Goal: Task Accomplishment & Management: Manage account settings

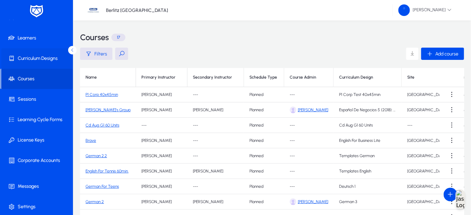
scroll to position [54, 0]
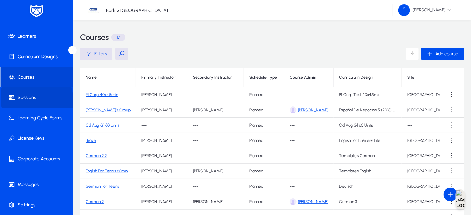
click at [28, 100] on span "Sessions" at bounding box center [37, 97] width 73 height 7
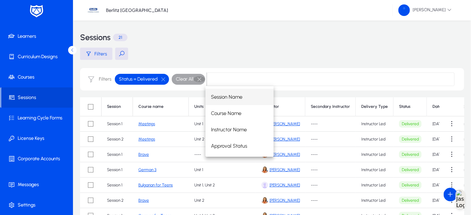
click at [198, 79] on button "button" at bounding box center [200, 79] width 12 height 6
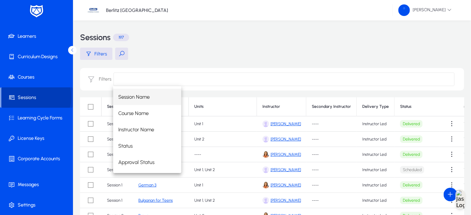
click at [26, 97] on span "Sessions" at bounding box center [37, 97] width 72 height 7
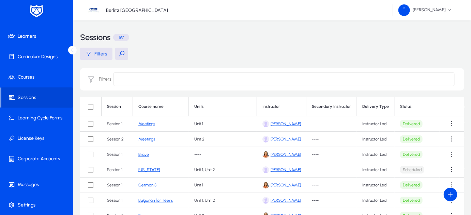
click at [162, 28] on div "Sessions 197" at bounding box center [272, 37] width 384 height 20
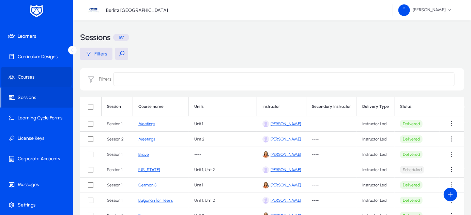
click at [27, 77] on span "Courses" at bounding box center [37, 77] width 73 height 7
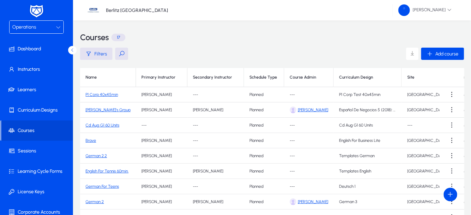
click at [45, 28] on div "Operations" at bounding box center [34, 27] width 44 height 9
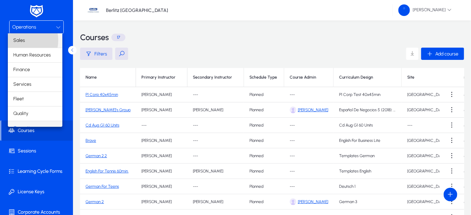
click at [16, 40] on span "Sales" at bounding box center [19, 40] width 12 height 8
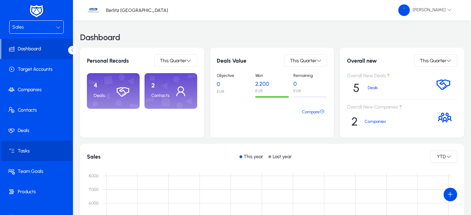
click at [25, 154] on span "Tasks" at bounding box center [37, 151] width 73 height 7
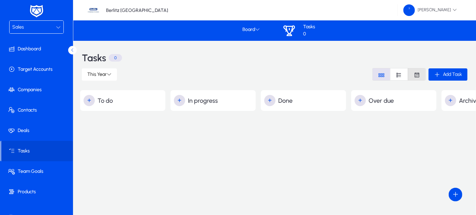
click at [415, 73] on icon "Font Style" at bounding box center [417, 75] width 6 height 6
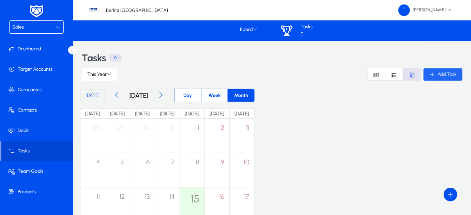
click at [452, 72] on span "Add Task" at bounding box center [447, 75] width 19 height 6
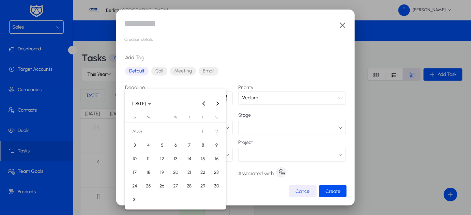
click at [182, 96] on div "Creation details: Add Tag Default Call Meeting Email Deadline Priority Medium P…" at bounding box center [235, 107] width 471 height 215
click at [204, 157] on span "15" at bounding box center [203, 159] width 12 height 12
type input "**********"
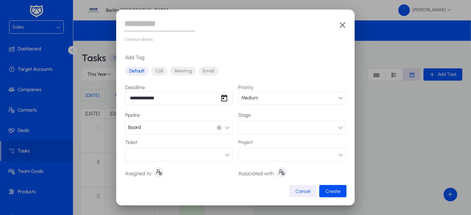
click at [341, 26] on icon "button" at bounding box center [343, 25] width 8 height 8
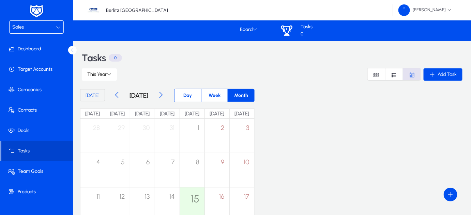
click at [38, 148] on span "Tasks" at bounding box center [37, 151] width 72 height 7
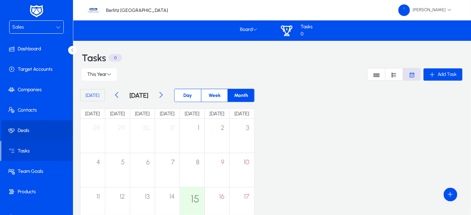
click at [31, 129] on span "Deals" at bounding box center [37, 131] width 73 height 7
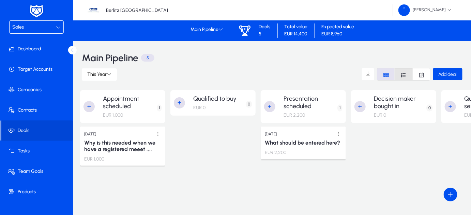
click at [401, 73] on icon "Font Style" at bounding box center [404, 75] width 6 height 6
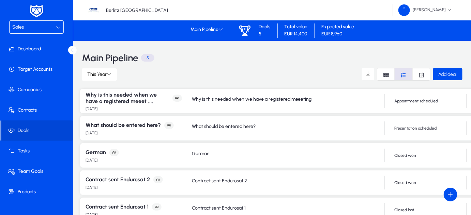
click at [453, 106] on div "Why is this needed when we have a registered meeet .... [DATE] Why is this need…" at bounding box center [326, 101] width 493 height 25
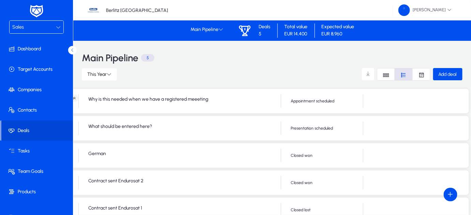
drag, startPoint x: 453, startPoint y: 106, endPoint x: 278, endPoint y: 80, distance: 177.2
click at [278, 80] on div "This Year Add deal" at bounding box center [272, 74] width 381 height 13
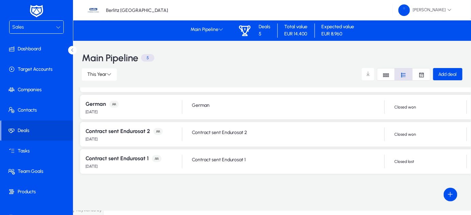
scroll to position [0, 0]
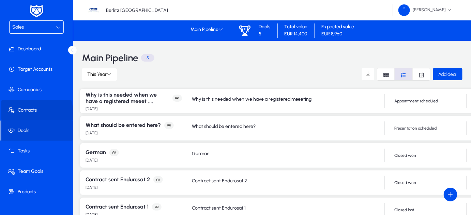
click at [26, 114] on span at bounding box center [37, 110] width 73 height 16
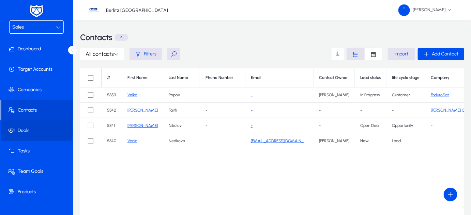
click at [26, 130] on span "Deals" at bounding box center [37, 131] width 73 height 7
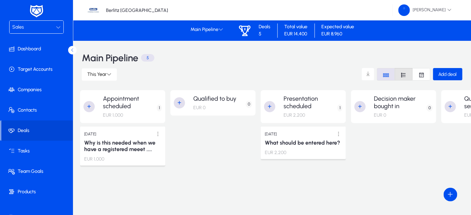
click at [401, 73] on icon "Font Style" at bounding box center [404, 75] width 6 height 6
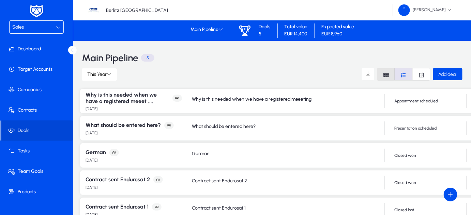
click at [385, 73] on icon "Font Style" at bounding box center [386, 75] width 6 height 6
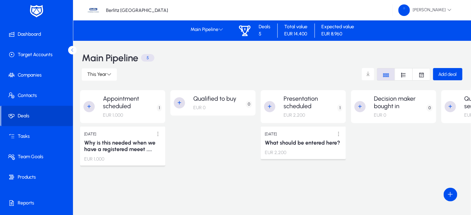
scroll to position [15, 0]
click at [221, 31] on icon at bounding box center [221, 29] width 5 height 5
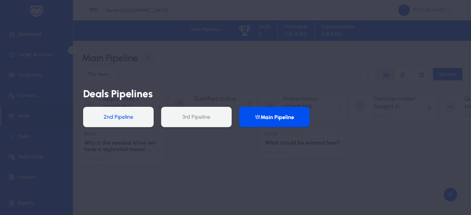
click at [113, 120] on button "2nd Pipeline" at bounding box center [118, 117] width 71 height 20
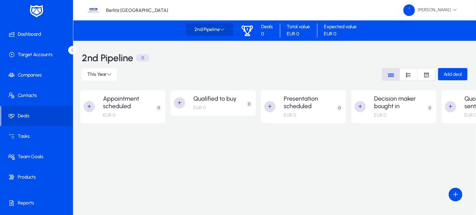
click at [222, 28] on icon at bounding box center [222, 29] width 5 height 5
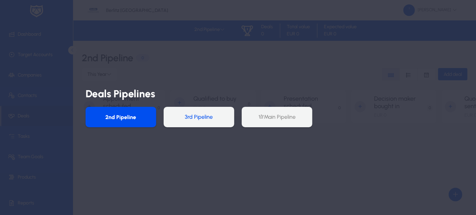
click at [198, 117] on button "3rd Pipeline" at bounding box center [199, 117] width 71 height 20
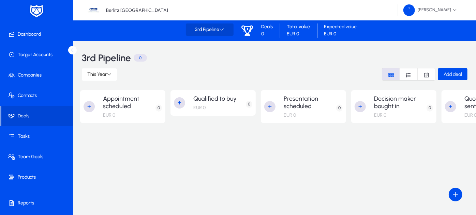
click at [223, 35] on span at bounding box center [210, 29] width 48 height 16
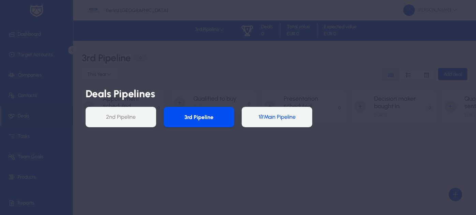
click at [256, 115] on button "Main Pipeline" at bounding box center [277, 117] width 71 height 20
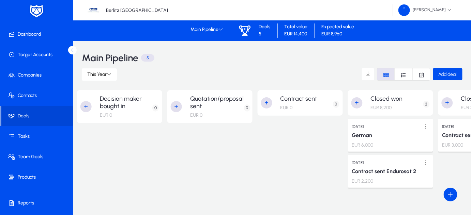
scroll to position [0, 338]
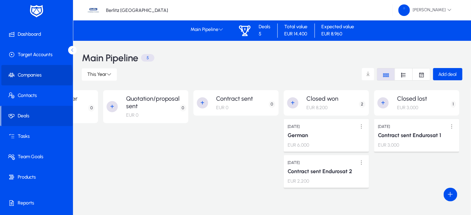
click at [33, 76] on span "Companies" at bounding box center [37, 75] width 73 height 7
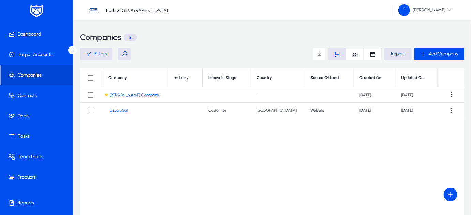
click at [124, 111] on link "EnduroSat" at bounding box center [119, 110] width 18 height 5
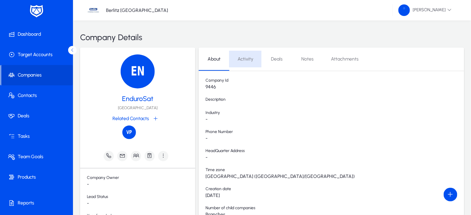
click at [252, 57] on span "Activity" at bounding box center [246, 59] width 16 height 5
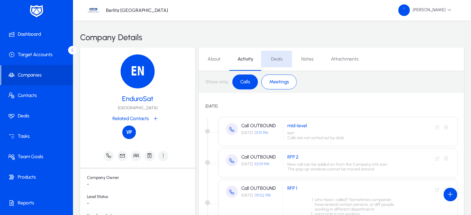
click at [273, 60] on span "Deals" at bounding box center [277, 59] width 12 height 5
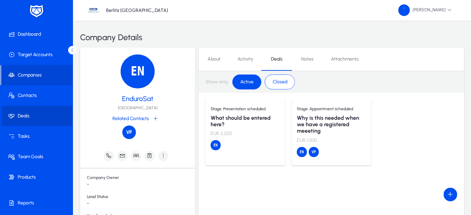
click at [27, 115] on span "Deals" at bounding box center [37, 116] width 73 height 7
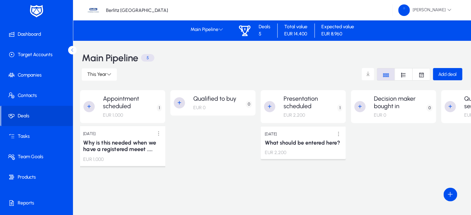
click at [122, 148] on h3 "Why is this needed when we have a registered meeet ...." at bounding box center [122, 145] width 79 height 13
click at [119, 110] on div "EUR 1,000" at bounding box center [113, 114] width 20 height 9
click at [447, 75] on span "Add deal" at bounding box center [448, 75] width 18 height 6
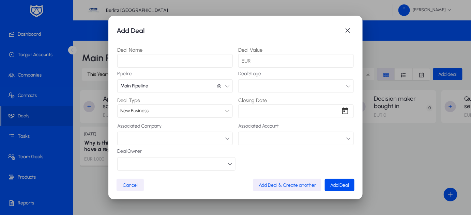
click at [127, 188] on span "Cancel" at bounding box center [130, 186] width 15 height 6
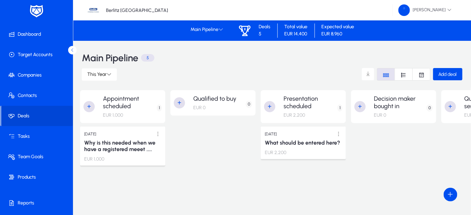
click at [129, 102] on h2 "Appointment scheduled" at bounding box center [130, 102] width 54 height 15
click at [158, 109] on p "1" at bounding box center [159, 108] width 5 height 7
click at [159, 133] on span at bounding box center [159, 134] width 14 height 14
click at [109, 145] on div at bounding box center [235, 107] width 471 height 215
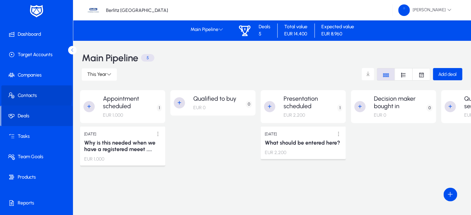
click at [17, 95] on icon at bounding box center [13, 95] width 10 height 7
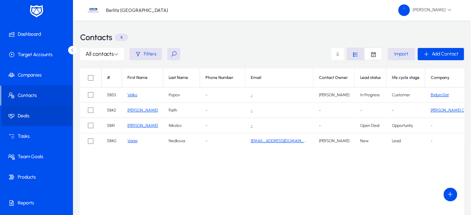
click at [35, 115] on span "Deals" at bounding box center [37, 116] width 73 height 7
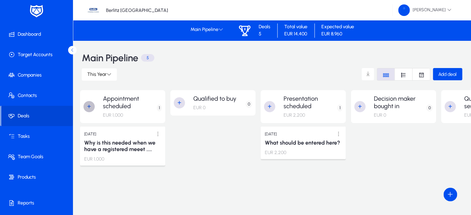
click at [90, 107] on span "button" at bounding box center [90, 107] width 14 height 14
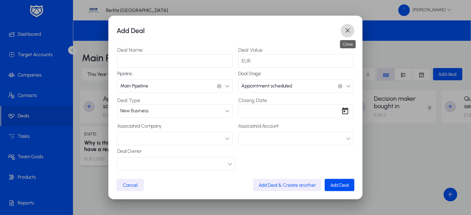
click at [347, 28] on span "button" at bounding box center [348, 31] width 14 height 14
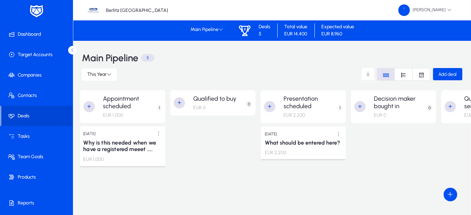
click at [109, 146] on h3 "Why is this needed when we have a registered meeet ...." at bounding box center [122, 145] width 79 height 13
click at [158, 135] on span at bounding box center [159, 134] width 14 height 14
click at [139, 145] on span "Edit" at bounding box center [143, 148] width 27 height 6
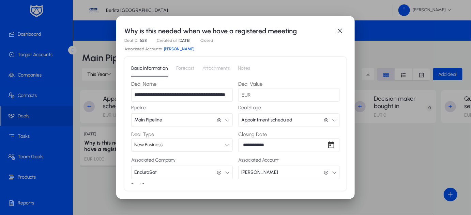
scroll to position [0, 24]
drag, startPoint x: 188, startPoint y: 97, endPoint x: 235, endPoint y: 97, distance: 47.0
click at [235, 97] on div "**********" at bounding box center [235, 91] width 209 height 22
click at [218, 93] on input "**********" at bounding box center [180, 95] width 99 height 14
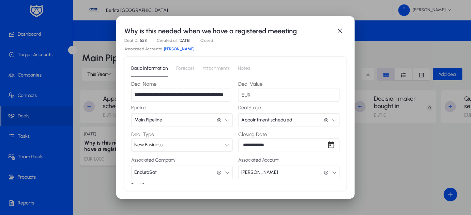
type input "**********"
click at [210, 79] on div "**********" at bounding box center [238, 131] width 215 height 108
click at [179, 49] on link "[PERSON_NAME]" at bounding box center [179, 49] width 30 height 5
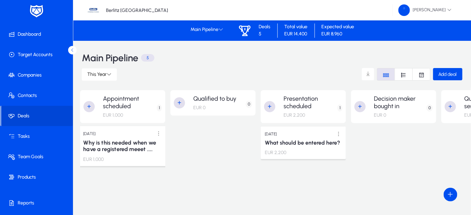
click at [128, 153] on div "[DATE] Why is this needed when we have a registered meeet .... EUR 1,000" at bounding box center [122, 146] width 87 height 40
click at [160, 137] on span at bounding box center [159, 134] width 14 height 14
click at [141, 144] on button "Edit" at bounding box center [143, 148] width 38 height 14
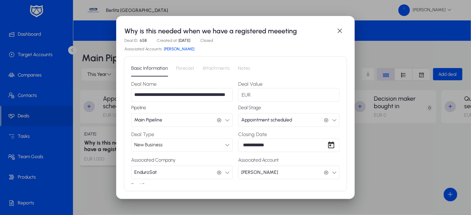
click at [175, 50] on link "[PERSON_NAME]" at bounding box center [179, 49] width 30 height 5
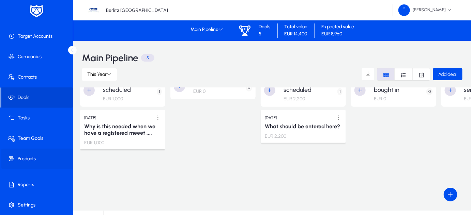
scroll to position [16, 0]
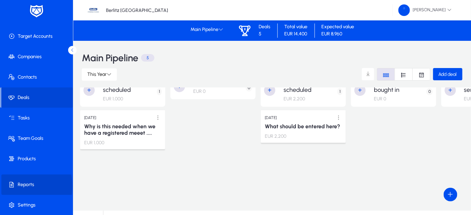
click at [29, 186] on span "Reports" at bounding box center [37, 185] width 73 height 7
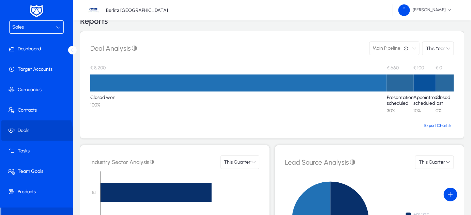
click at [23, 135] on span at bounding box center [37, 131] width 73 height 16
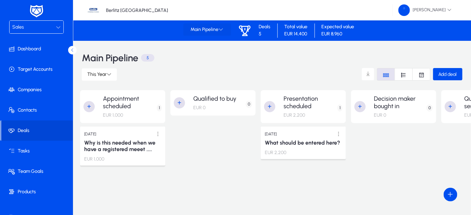
click at [221, 33] on span at bounding box center [207, 29] width 48 height 16
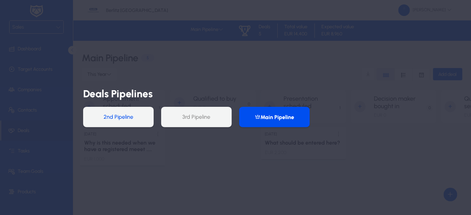
click at [118, 120] on button "2nd Pipeline" at bounding box center [118, 117] width 71 height 20
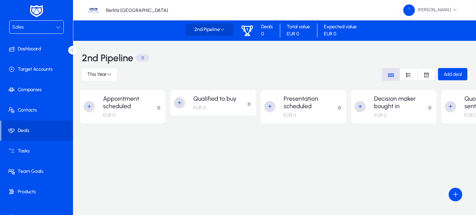
click at [225, 33] on span at bounding box center [210, 29] width 48 height 16
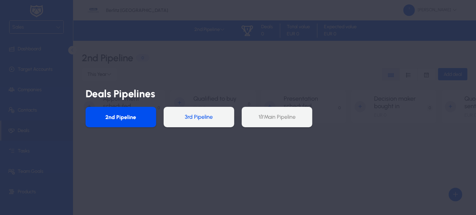
click at [198, 118] on button "3rd Pipeline" at bounding box center [199, 117] width 71 height 20
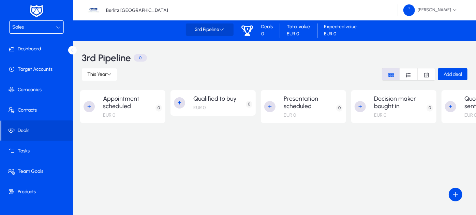
click at [220, 30] on icon at bounding box center [221, 29] width 5 height 5
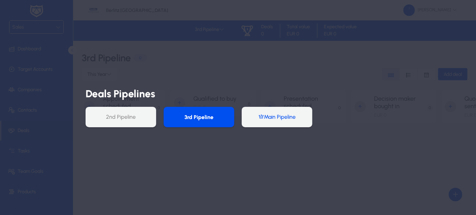
click at [246, 117] on button "Main Pipeline" at bounding box center [277, 117] width 71 height 20
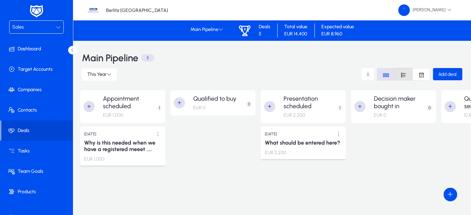
click at [402, 74] on icon "Font Style" at bounding box center [404, 75] width 6 height 6
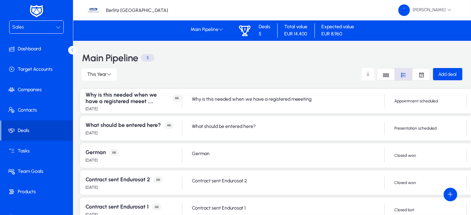
scroll to position [33, 0]
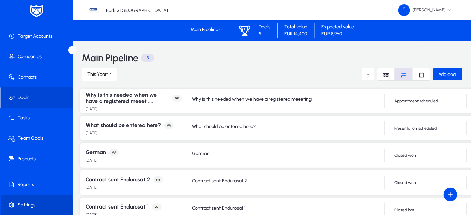
click at [35, 207] on span "Settings" at bounding box center [37, 205] width 73 height 7
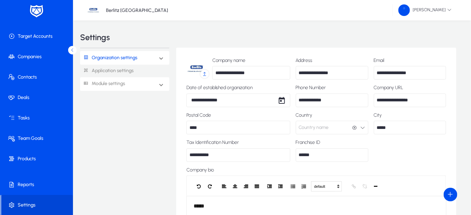
click at [103, 83] on link "Module settings" at bounding box center [102, 84] width 45 height 13
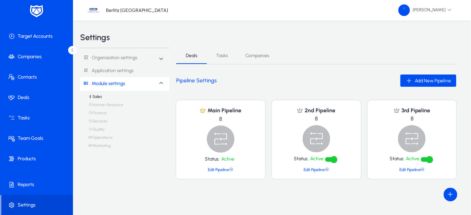
click at [220, 169] on link "Edit Pipeline" at bounding box center [220, 170] width 25 height 5
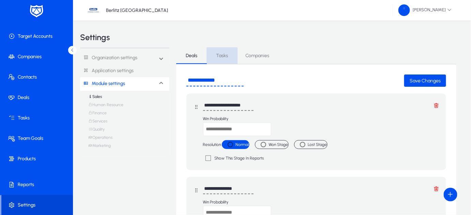
click at [222, 58] on span "Tasks" at bounding box center [222, 56] width 12 height 5
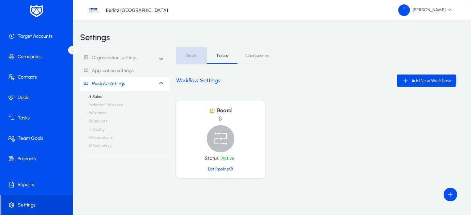
click at [200, 56] on link "Deals" at bounding box center [191, 56] width 31 height 16
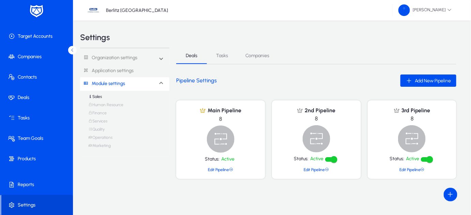
click at [225, 168] on link "Edit Pipeline" at bounding box center [220, 170] width 25 height 5
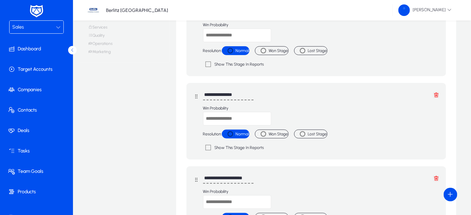
click at [40, 27] on div "Sales" at bounding box center [34, 27] width 44 height 9
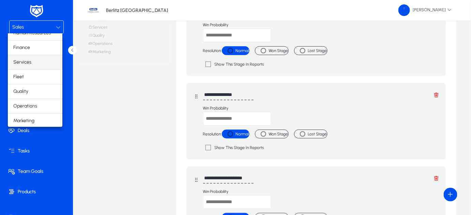
scroll to position [22, 0]
click at [34, 104] on span "Operations" at bounding box center [25, 107] width 24 height 8
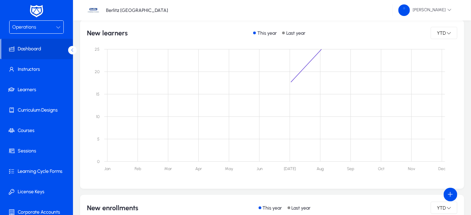
scroll to position [54, 0]
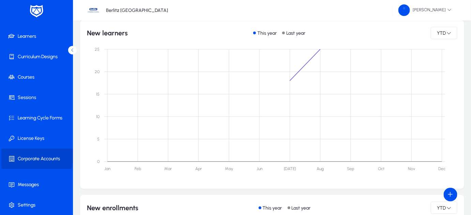
click at [31, 155] on span at bounding box center [37, 159] width 73 height 16
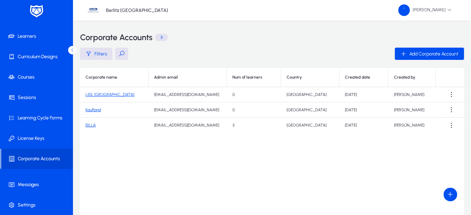
click at [98, 95] on link "LIDL [GEOGRAPHIC_DATA]" at bounding box center [110, 94] width 49 height 5
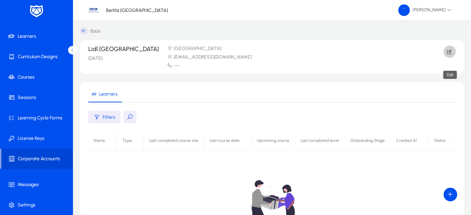
click at [449, 51] on icon "button" at bounding box center [450, 52] width 6 height 6
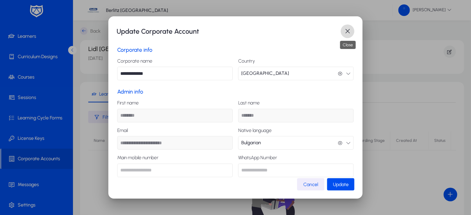
click at [345, 33] on span "button" at bounding box center [348, 32] width 14 height 14
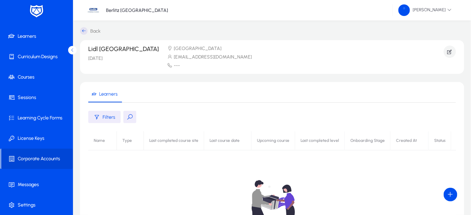
click at [81, 31] on icon at bounding box center [84, 31] width 8 height 8
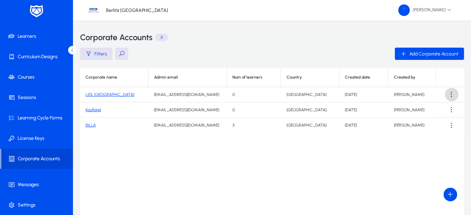
click at [451, 95] on span at bounding box center [452, 95] width 14 height 14
click at [433, 111] on span "Edit" at bounding box center [439, 111] width 27 height 6
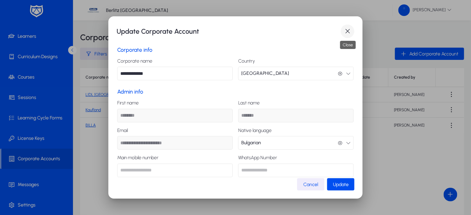
click at [350, 30] on span "button" at bounding box center [348, 32] width 14 height 14
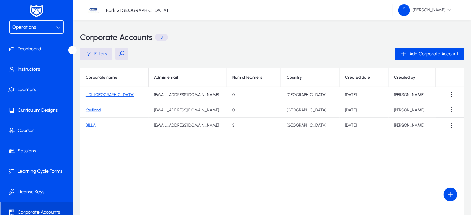
click at [35, 29] on div "Operations" at bounding box center [34, 27] width 44 height 9
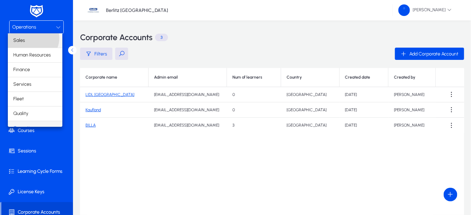
click at [32, 38] on mat-option "Sales" at bounding box center [35, 40] width 55 height 14
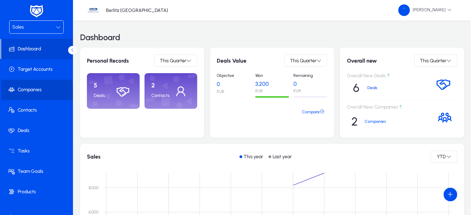
click at [25, 95] on span at bounding box center [37, 90] width 73 height 16
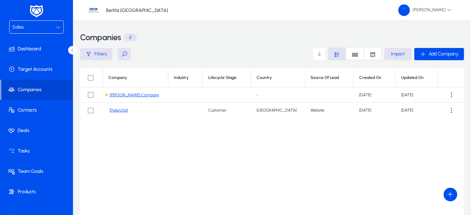
click at [125, 110] on link "EnduroSat" at bounding box center [119, 110] width 18 height 5
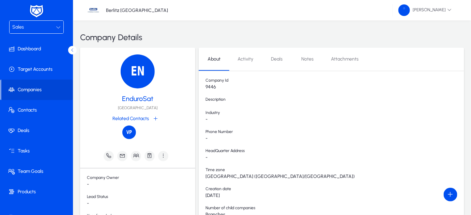
click at [28, 28] on div "Sales" at bounding box center [34, 27] width 44 height 9
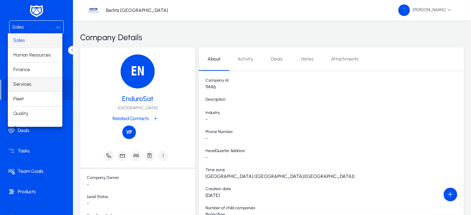
scroll to position [22, 0]
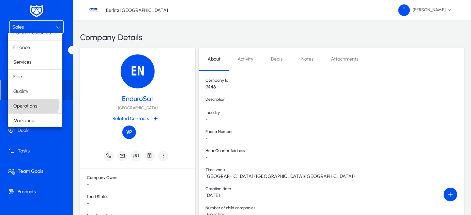
click at [30, 104] on span "Operations" at bounding box center [25, 106] width 24 height 8
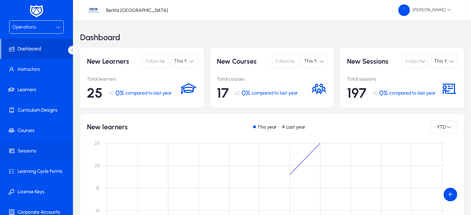
scroll to position [54, 0]
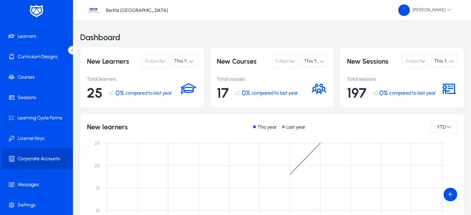
click at [42, 156] on span "Corporate Accounts" at bounding box center [37, 159] width 73 height 7
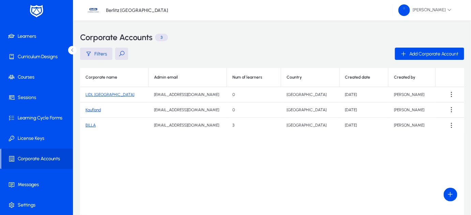
click at [89, 127] on link "BILLA" at bounding box center [91, 125] width 10 height 5
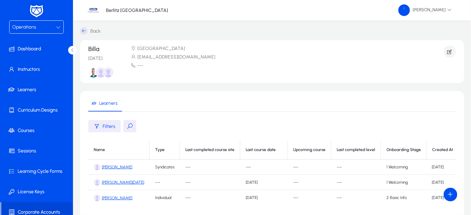
click at [51, 28] on div "Operations" at bounding box center [34, 27] width 44 height 9
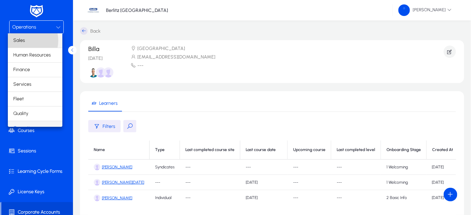
click at [21, 41] on span "Sales" at bounding box center [19, 40] width 12 height 8
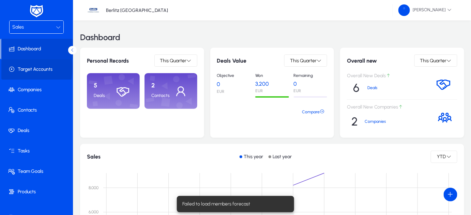
click at [21, 68] on span "Target Accounts" at bounding box center [37, 69] width 73 height 7
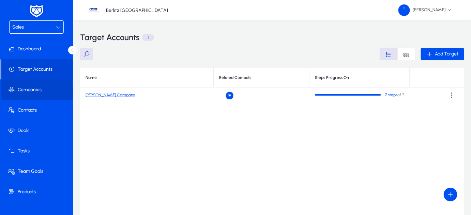
click at [24, 92] on span "Companies" at bounding box center [37, 90] width 73 height 7
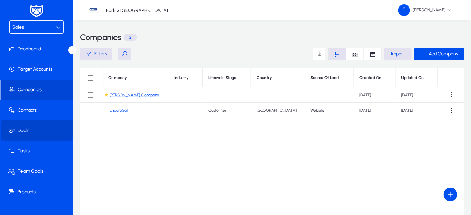
click at [36, 128] on span "Deals" at bounding box center [37, 131] width 73 height 7
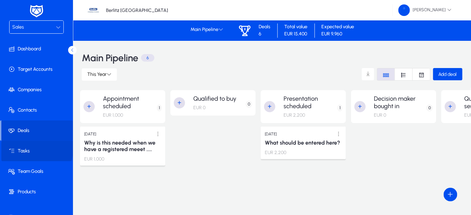
click at [29, 146] on span at bounding box center [37, 151] width 73 height 16
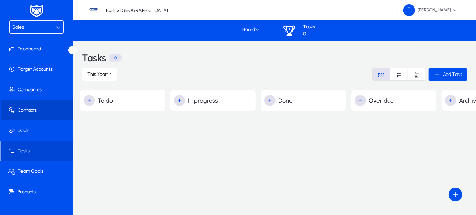
click at [41, 108] on span "Contacts" at bounding box center [37, 110] width 73 height 7
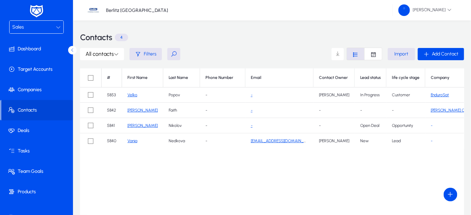
click at [133, 94] on link "Velko" at bounding box center [133, 95] width 10 height 5
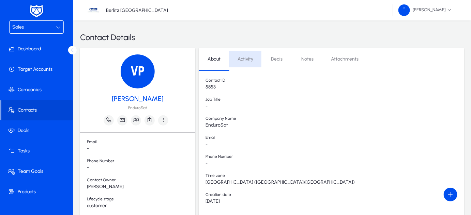
click at [246, 59] on span "Activity" at bounding box center [246, 59] width 16 height 5
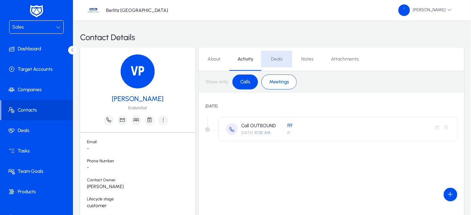
click at [281, 64] on span "Deals" at bounding box center [277, 59] width 12 height 16
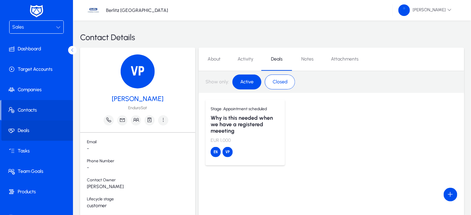
click at [39, 128] on span "Deals" at bounding box center [37, 131] width 73 height 7
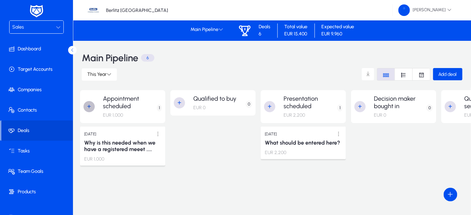
click at [88, 107] on span "button" at bounding box center [90, 107] width 14 height 14
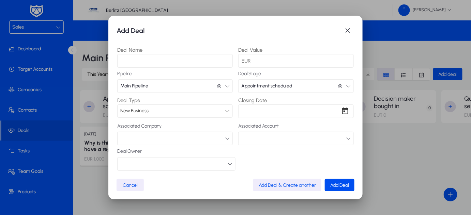
click at [178, 140] on button "button" at bounding box center [175, 139] width 116 height 14
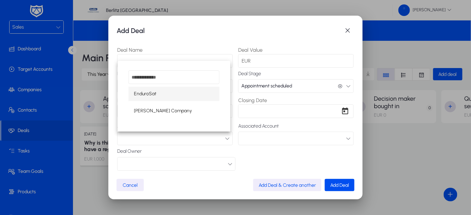
click at [247, 148] on div at bounding box center [235, 107] width 471 height 215
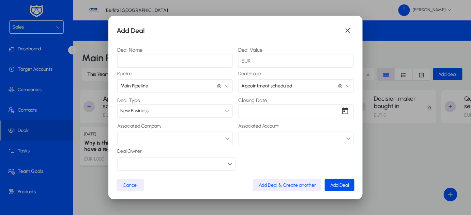
click at [246, 133] on button "button" at bounding box center [296, 139] width 116 height 14
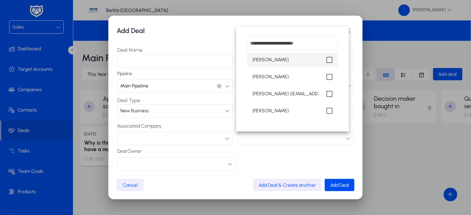
click at [255, 152] on div at bounding box center [235, 107] width 471 height 215
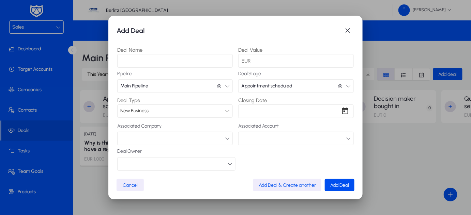
click at [346, 88] on icon "button" at bounding box center [348, 86] width 5 height 5
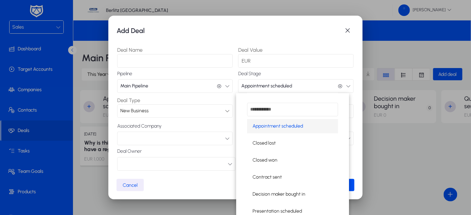
click at [341, 88] on div at bounding box center [235, 107] width 471 height 215
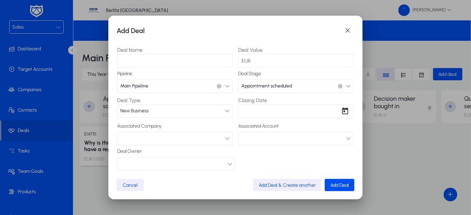
click at [228, 163] on icon "button" at bounding box center [230, 164] width 5 height 5
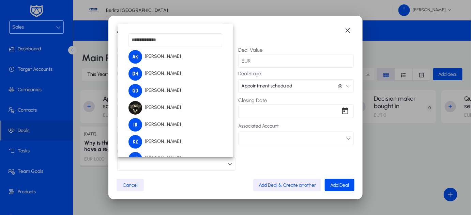
click at [245, 155] on div at bounding box center [235, 107] width 471 height 215
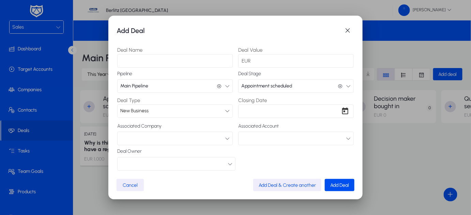
click at [185, 114] on div "New Business" at bounding box center [172, 111] width 105 height 9
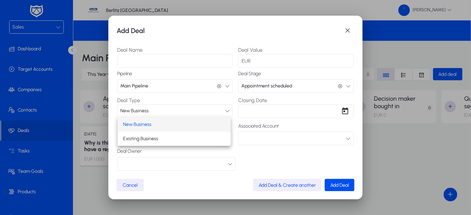
click at [185, 114] on div at bounding box center [235, 107] width 471 height 215
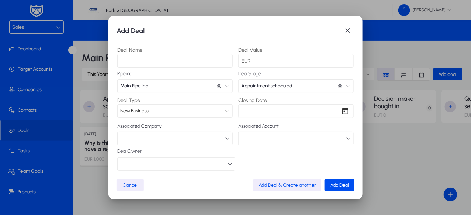
click at [240, 139] on button "button" at bounding box center [296, 139] width 116 height 14
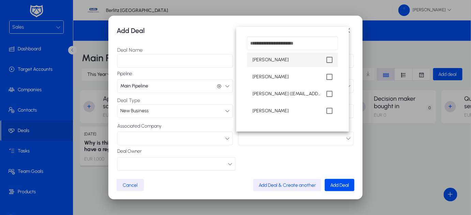
click at [240, 139] on div at bounding box center [235, 107] width 471 height 215
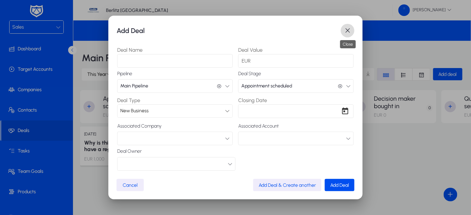
click at [349, 31] on span "button" at bounding box center [348, 31] width 14 height 14
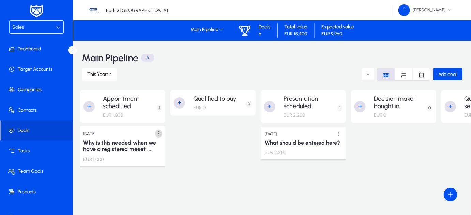
click at [158, 133] on span at bounding box center [159, 134] width 14 height 14
click at [133, 147] on span "Edit" at bounding box center [143, 148] width 27 height 6
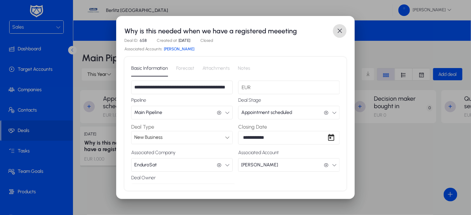
scroll to position [47, 0]
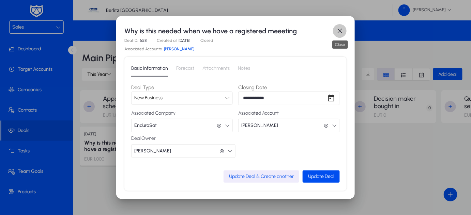
click at [340, 33] on span "button" at bounding box center [340, 31] width 14 height 14
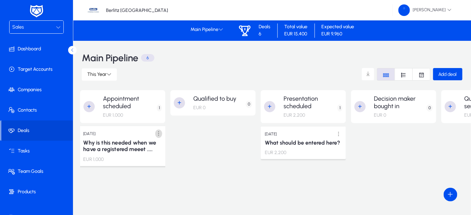
click at [159, 133] on span at bounding box center [159, 134] width 14 height 14
click at [112, 131] on div at bounding box center [235, 107] width 471 height 215
click at [112, 131] on div "[DATE]" at bounding box center [122, 134] width 79 height 9
click at [106, 146] on h3 "Why is this needed when we have a registered meeet ...." at bounding box center [122, 145] width 79 height 13
click at [159, 108] on p "1" at bounding box center [159, 108] width 5 height 7
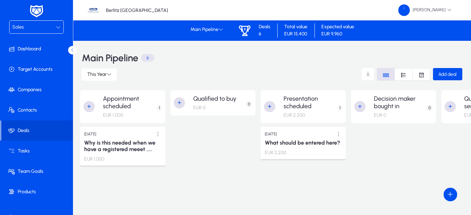
click at [159, 108] on p "1" at bounding box center [159, 108] width 5 height 7
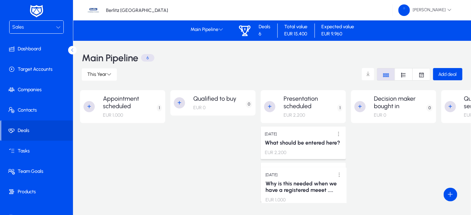
drag, startPoint x: 129, startPoint y: 134, endPoint x: 310, endPoint y: 172, distance: 185.2
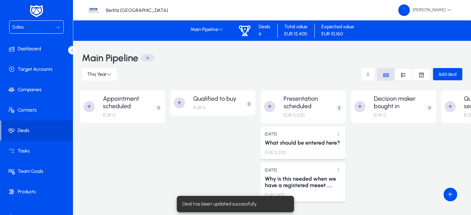
drag, startPoint x: 303, startPoint y: 176, endPoint x: 125, endPoint y: 154, distance: 179.3
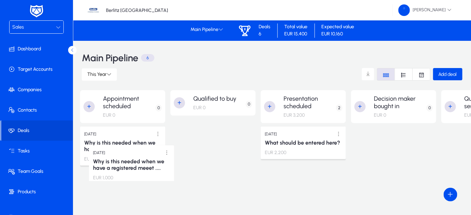
drag, startPoint x: 296, startPoint y: 171, endPoint x: 124, endPoint y: 151, distance: 173.1
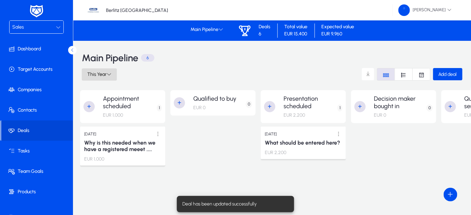
click at [107, 74] on span "This Year" at bounding box center [96, 75] width 19 height 6
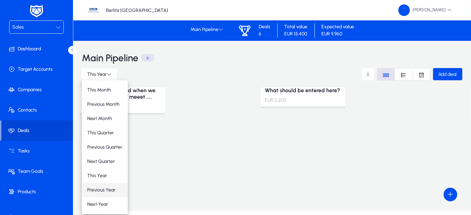
scroll to position [20, 0]
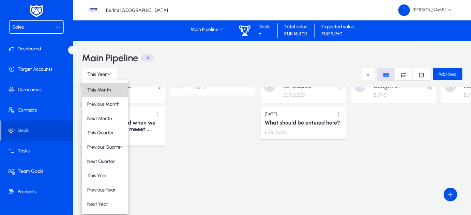
click at [109, 89] on span "This Month" at bounding box center [99, 90] width 24 height 6
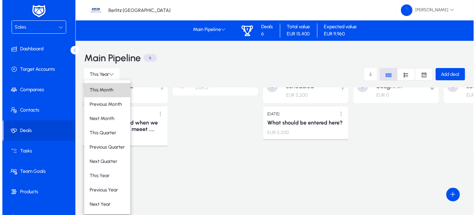
scroll to position [0, 0]
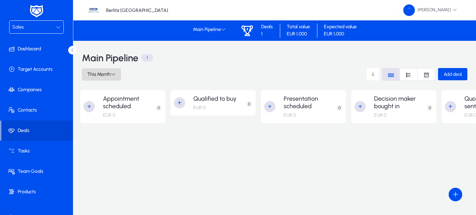
click at [113, 75] on icon at bounding box center [113, 74] width 5 height 5
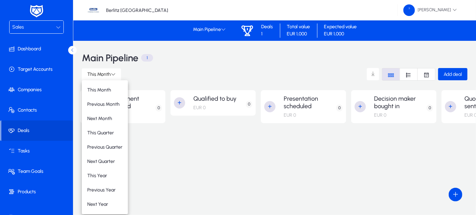
click at [299, 32] on div at bounding box center [238, 107] width 476 height 215
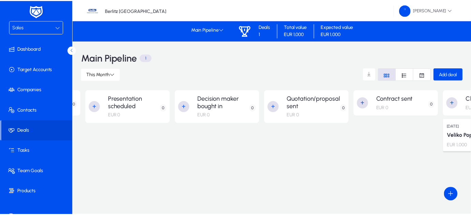
scroll to position [0, 180]
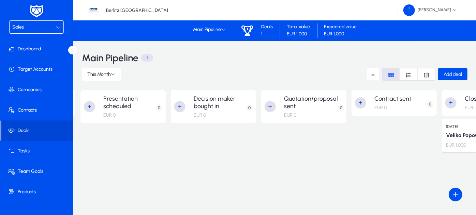
click at [426, 77] on icon "Font Style" at bounding box center [426, 75] width 6 height 6
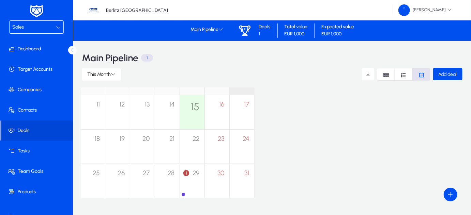
scroll to position [93, 0]
click at [185, 193] on div at bounding box center [183, 194] width 3 height 3
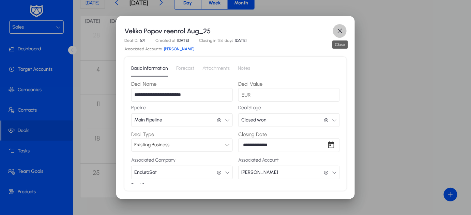
click at [336, 33] on span "button" at bounding box center [340, 31] width 14 height 14
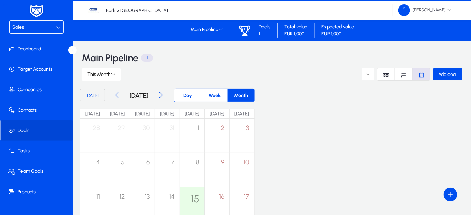
scroll to position [93, 0]
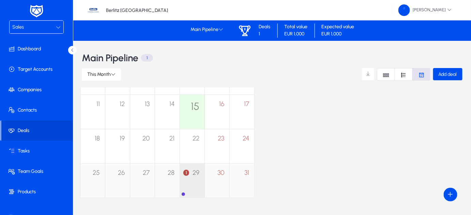
click at [205, 175] on div "1 29" at bounding box center [192, 177] width 25 height 27
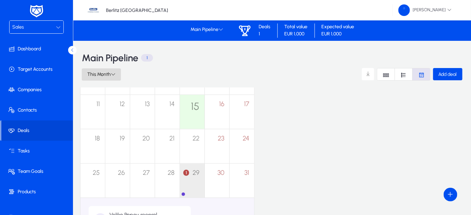
click at [110, 74] on span "This Month" at bounding box center [99, 75] width 24 height 6
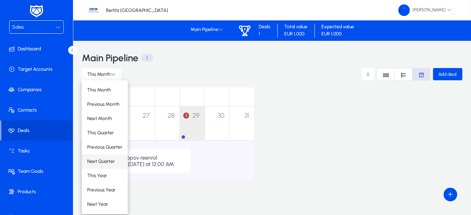
scroll to position [119, 0]
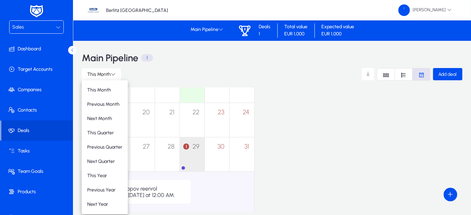
click at [203, 180] on div at bounding box center [235, 107] width 471 height 215
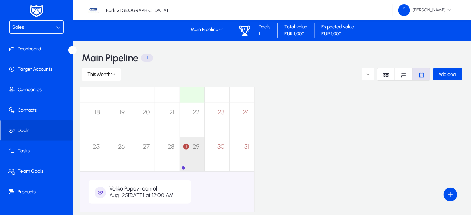
scroll to position [150, 0]
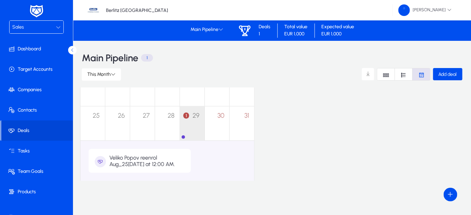
click at [159, 163] on div "Veliko Popov reenrol Aug_25 [DATE] at 12:00 AM." at bounding box center [147, 161] width 76 height 13
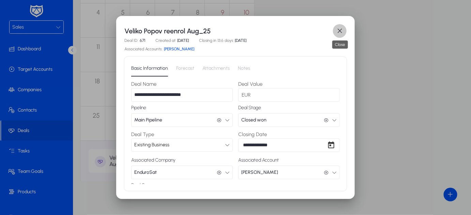
click at [344, 32] on span "button" at bounding box center [340, 31] width 14 height 14
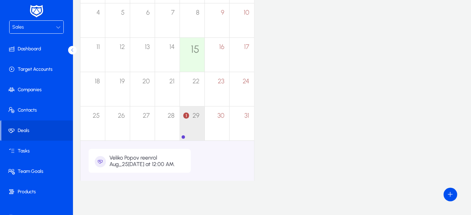
scroll to position [150, 0]
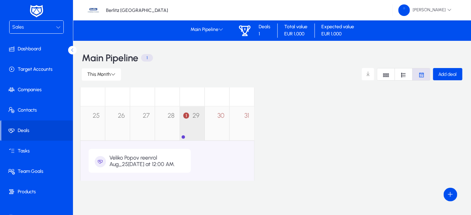
click at [205, 129] on div "1 29" at bounding box center [192, 120] width 25 height 27
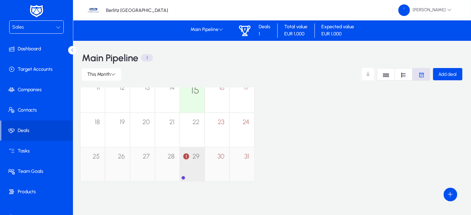
click at [205, 174] on mwl-calendar-month-cell "1 29" at bounding box center [192, 165] width 25 height 34
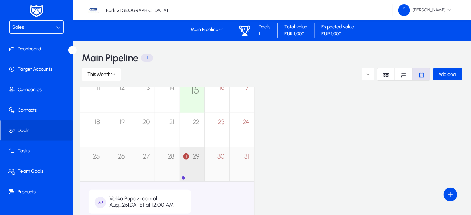
scroll to position [150, 0]
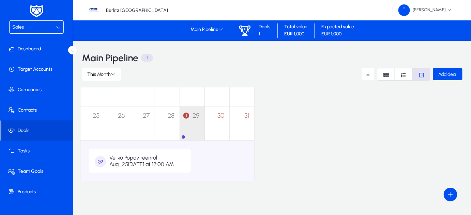
click at [168, 163] on div "Veliko Popov reenrol Aug_25 [DATE] at 12:00 AM." at bounding box center [147, 161] width 76 height 13
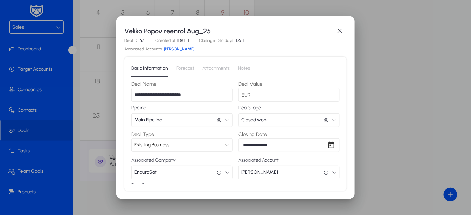
click at [186, 65] on span "Forecast" at bounding box center [185, 68] width 18 height 16
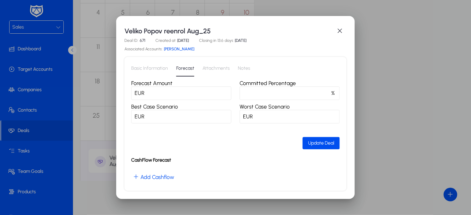
click at [209, 68] on span "Attachments" at bounding box center [216, 68] width 27 height 5
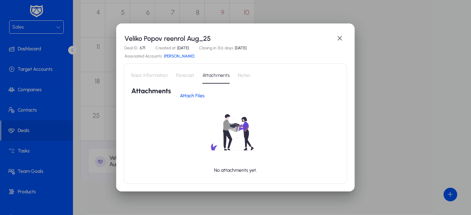
click at [238, 76] on span "Notes" at bounding box center [244, 75] width 12 height 5
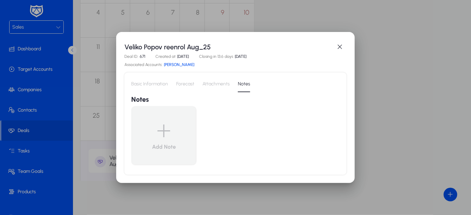
click at [206, 84] on span "Attachments" at bounding box center [216, 84] width 27 height 16
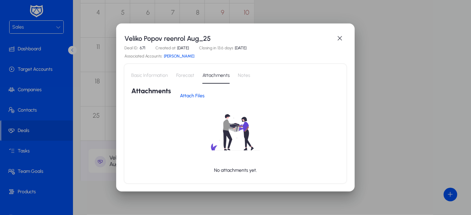
click at [183, 75] on span "Forecast" at bounding box center [185, 75] width 18 height 5
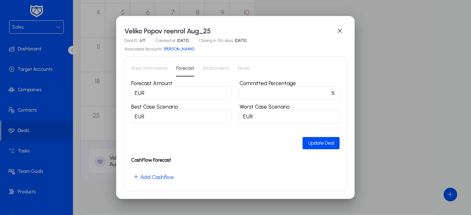
click at [160, 71] on span "Basic Information" at bounding box center [149, 68] width 37 height 16
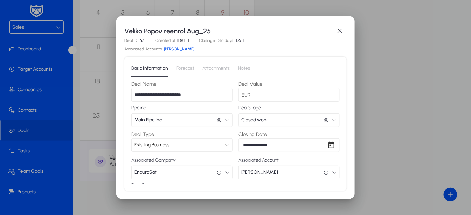
click at [179, 48] on link "[PERSON_NAME]" at bounding box center [179, 49] width 30 height 5
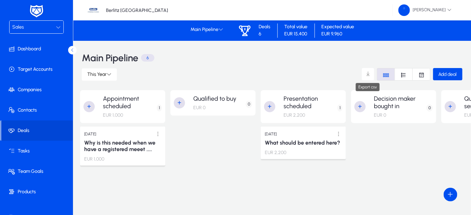
click at [367, 74] on span at bounding box center [368, 75] width 14 height 14
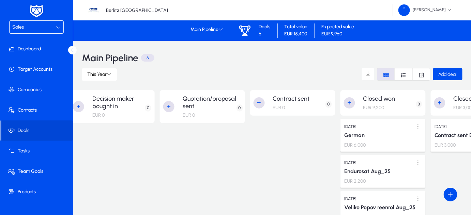
scroll to position [0, 282]
click at [403, 75] on icon "Font Style" at bounding box center [404, 75] width 6 height 6
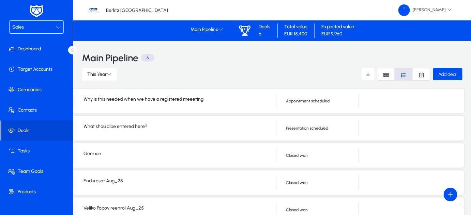
scroll to position [0, 104]
click at [190, 103] on div "Why is this needed when we have a registered meeet .... [DATE] Why is this need…" at bounding box center [222, 101] width 493 height 25
click at [184, 101] on p "Why is this needed when we have a registered meeeting" at bounding box center [184, 100] width 193 height 6
click at [295, 103] on p "Appointment scheduled" at bounding box center [327, 101] width 72 height 5
click at [450, 97] on div "Why is this needed when we have a registered meeet .... [DATE] Why is this need…" at bounding box center [222, 101] width 493 height 25
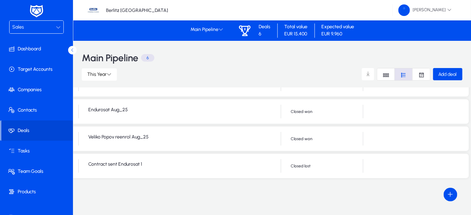
scroll to position [0, 0]
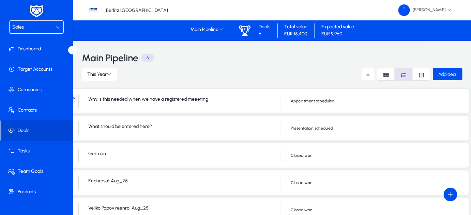
click at [294, 102] on p "Appointment scheduled" at bounding box center [327, 101] width 72 height 5
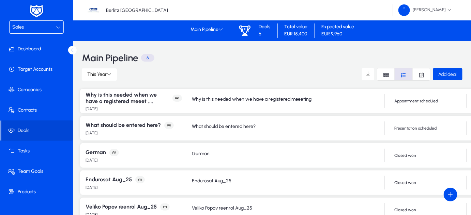
click at [294, 102] on p "Why is this needed when we have a registered meeeting" at bounding box center [288, 100] width 193 height 6
click at [395, 100] on p "Appointment scheduled" at bounding box center [430, 101] width 72 height 5
click at [112, 153] on icon at bounding box center [114, 153] width 4 height 4
click at [94, 159] on p "[DATE]" at bounding box center [92, 161] width 12 height 6
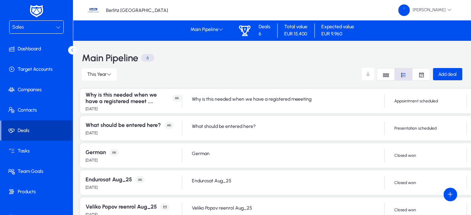
click at [18, 129] on span "Deals" at bounding box center [37, 131] width 72 height 7
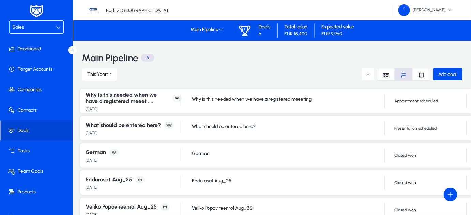
click at [147, 58] on p "6" at bounding box center [147, 58] width 13 height 8
click at [26, 152] on span "Tasks" at bounding box center [37, 151] width 73 height 7
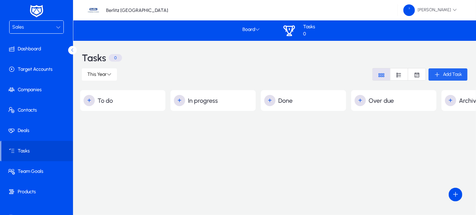
click at [439, 74] on icon "button" at bounding box center [437, 75] width 6 height 6
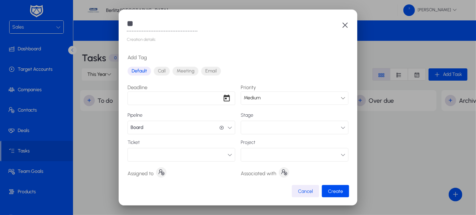
type input "*"
type input "**********"
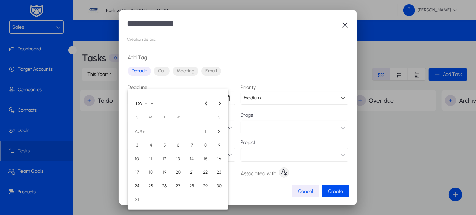
click at [142, 100] on div "**********" at bounding box center [238, 107] width 476 height 215
click at [205, 160] on span "15" at bounding box center [205, 159] width 12 height 12
type input "**********"
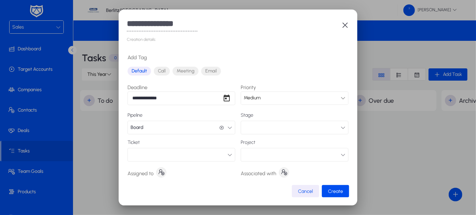
click at [192, 128] on button "Board Board" at bounding box center [182, 128] width 108 height 14
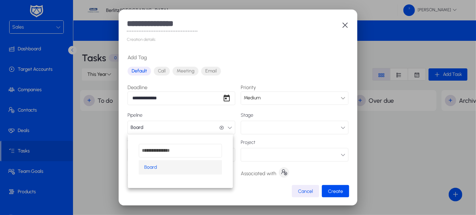
click at [192, 128] on div at bounding box center [238, 107] width 476 height 215
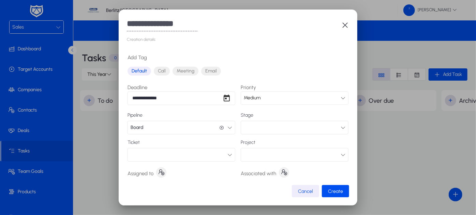
click at [228, 127] on icon "button" at bounding box center [229, 127] width 5 height 5
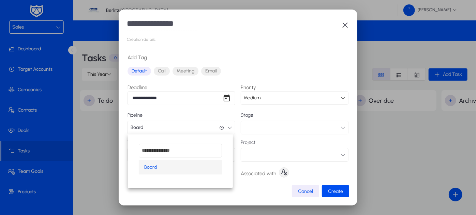
click at [228, 127] on div at bounding box center [238, 107] width 476 height 215
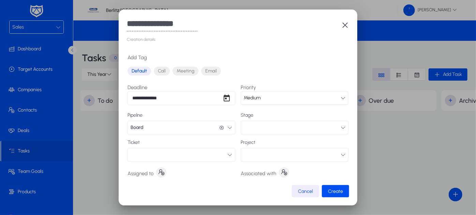
click at [262, 132] on button "button" at bounding box center [295, 128] width 108 height 14
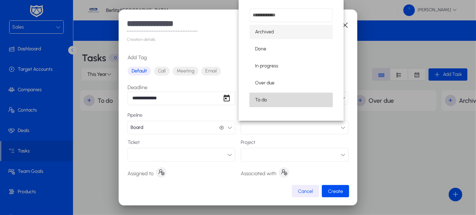
click at [266, 100] on span "To do" at bounding box center [261, 100] width 12 height 8
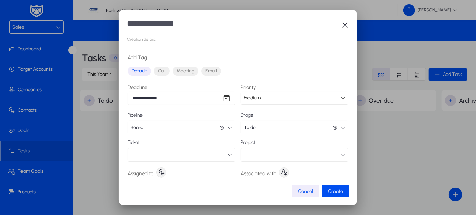
click at [228, 156] on icon "button" at bounding box center [229, 155] width 5 height 5
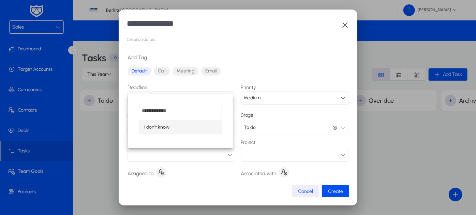
click at [228, 156] on div at bounding box center [238, 107] width 476 height 215
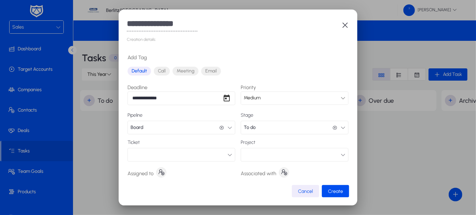
click at [251, 156] on button "button" at bounding box center [295, 155] width 108 height 14
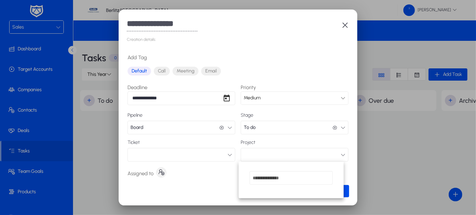
click at [208, 181] on div at bounding box center [238, 107] width 476 height 215
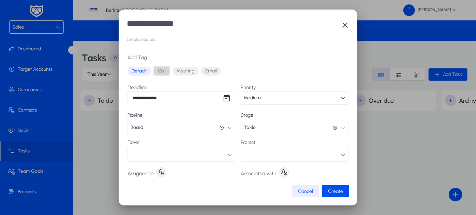
click at [163, 73] on span "Call" at bounding box center [162, 71] width 16 height 9
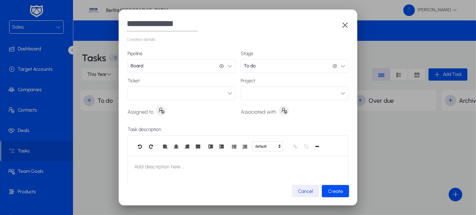
scroll to position [62, 0]
click at [162, 110] on icon "button" at bounding box center [161, 111] width 7 height 7
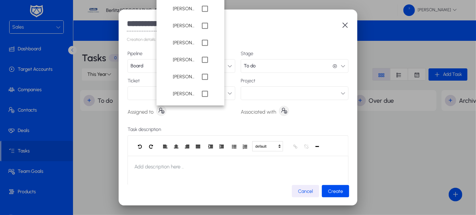
scroll to position [147, 0]
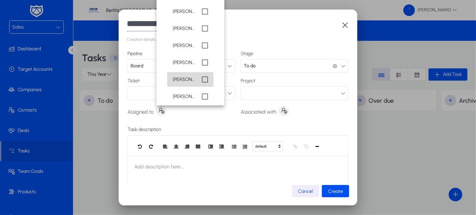
click at [202, 77] on mat-pseudo-checkbox at bounding box center [205, 80] width 6 height 6
click at [280, 112] on div at bounding box center [238, 107] width 476 height 215
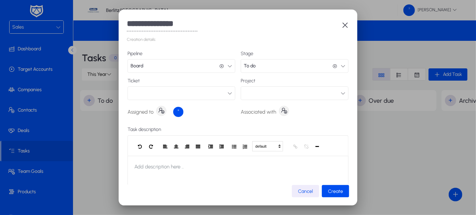
click at [281, 112] on icon "button" at bounding box center [284, 111] width 7 height 7
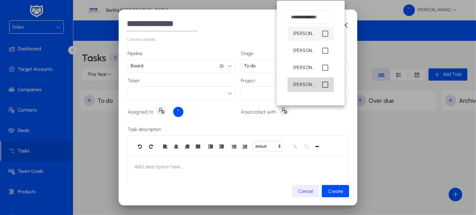
click at [323, 85] on mat-pseudo-checkbox at bounding box center [325, 85] width 6 height 6
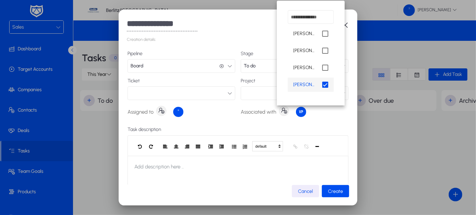
click at [310, 117] on div at bounding box center [238, 107] width 476 height 215
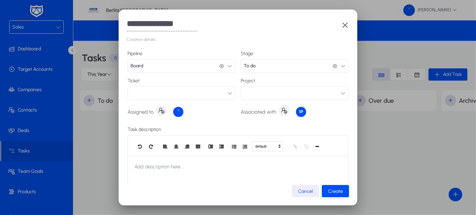
scroll to position [84, 0]
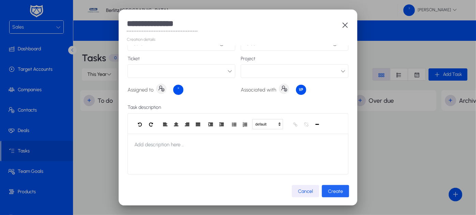
click at [335, 190] on span "Create" at bounding box center [335, 192] width 15 height 6
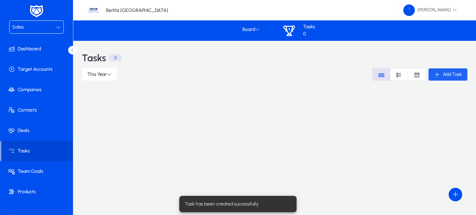
scroll to position [0, 0]
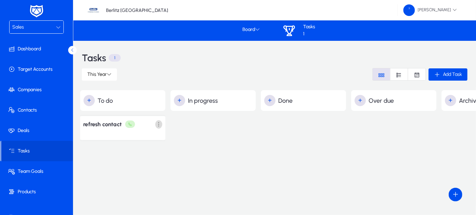
click at [158, 122] on span at bounding box center [159, 125] width 14 height 14
click at [219, 147] on div at bounding box center [238, 107] width 476 height 215
click at [415, 75] on icon "Font Style" at bounding box center [417, 75] width 6 height 6
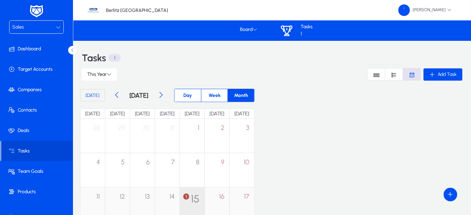
click at [205, 195] on div "1 15" at bounding box center [192, 201] width 25 height 27
click at [205, 199] on div "1 15" at bounding box center [192, 201] width 25 height 27
click at [189, 197] on span "1" at bounding box center [186, 197] width 6 height 6
click at [196, 95] on span "Day" at bounding box center [188, 95] width 17 height 13
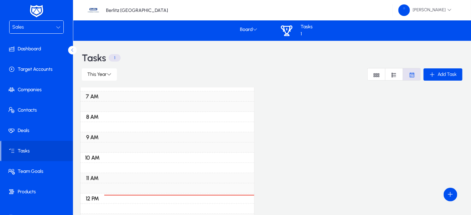
scroll to position [208, 0]
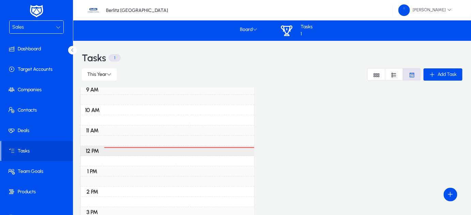
click at [199, 148] on div "12 PM" at bounding box center [167, 151] width 174 height 10
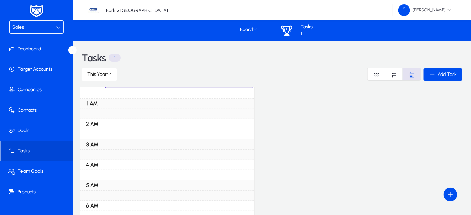
scroll to position [0, 0]
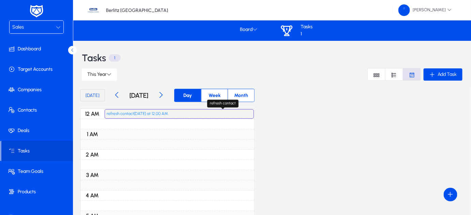
click at [162, 113] on div "refresh contact [DATE] at 12:00 AM." at bounding box center [179, 114] width 145 height 9
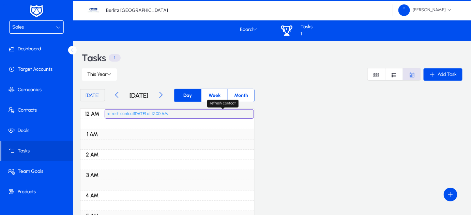
click at [162, 113] on div "refresh contact [DATE] at 12:00 AM." at bounding box center [179, 114] width 145 height 9
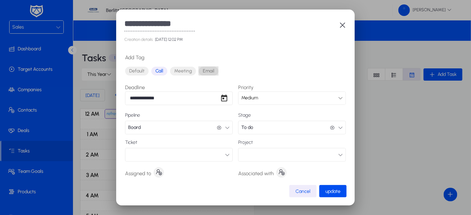
click at [210, 71] on span "Email" at bounding box center [209, 71] width 20 height 9
click at [340, 29] on icon "button" at bounding box center [343, 25] width 8 height 8
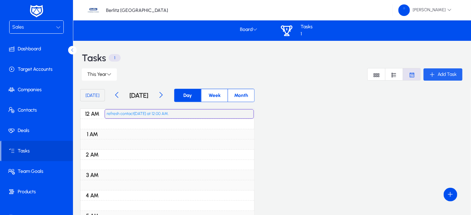
click at [446, 78] on span "button" at bounding box center [443, 74] width 39 height 16
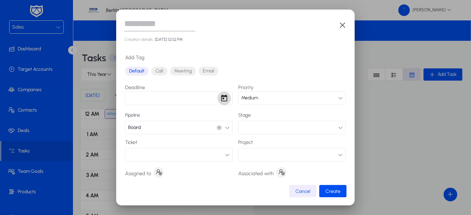
click at [219, 96] on span "Open calendar" at bounding box center [225, 99] width 14 height 14
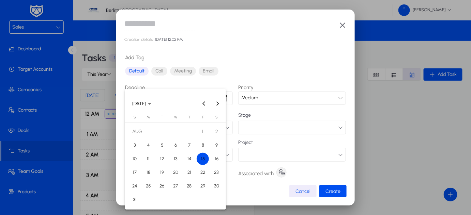
click at [202, 161] on span "15" at bounding box center [203, 159] width 12 height 12
type input "**********"
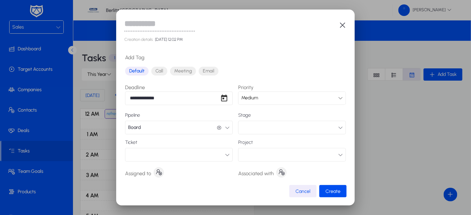
click at [304, 98] on div "Medium" at bounding box center [289, 98] width 97 height 9
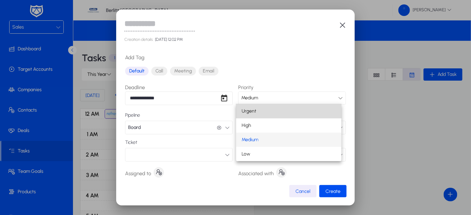
click at [277, 109] on mat-option "Urgent" at bounding box center [288, 111] width 105 height 14
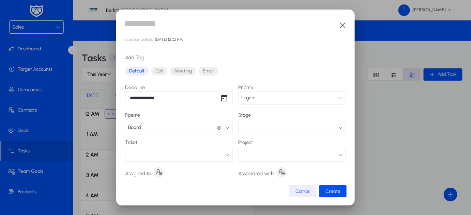
click at [249, 128] on button "button" at bounding box center [292, 128] width 108 height 14
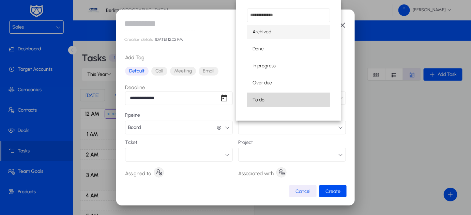
click at [256, 100] on span "To do" at bounding box center [259, 100] width 12 height 8
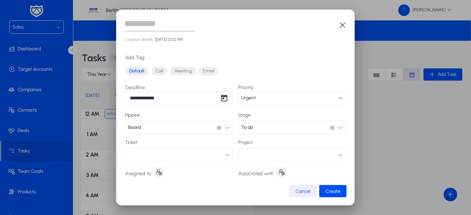
click at [248, 157] on button "button" at bounding box center [292, 155] width 108 height 14
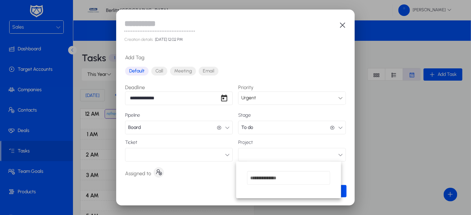
click at [215, 177] on div at bounding box center [235, 107] width 471 height 215
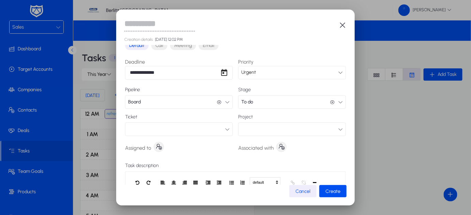
scroll to position [26, 0]
click at [225, 128] on icon "button" at bounding box center [227, 128] width 5 height 5
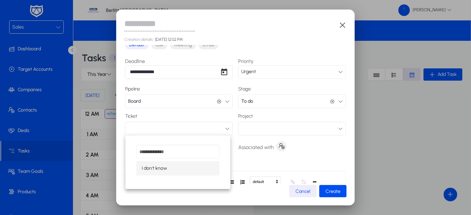
click at [223, 128] on div at bounding box center [235, 107] width 471 height 215
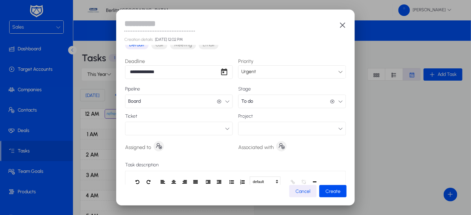
click at [158, 144] on icon "button" at bounding box center [159, 146] width 7 height 7
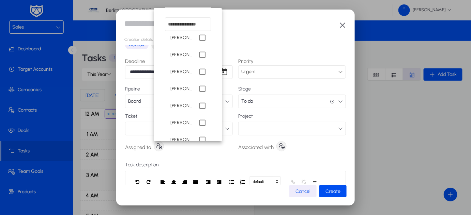
scroll to position [136, 0]
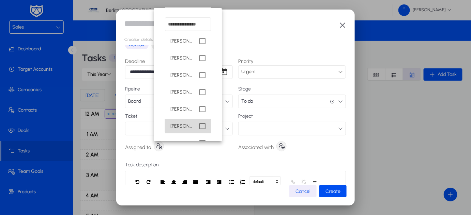
click at [199, 124] on mat-pseudo-checkbox at bounding box center [202, 126] width 6 height 6
click at [279, 146] on div at bounding box center [235, 107] width 471 height 215
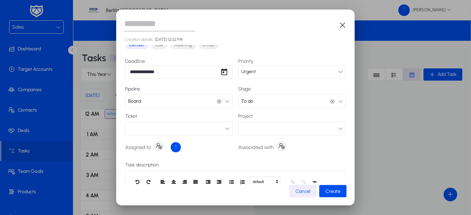
click at [279, 146] on icon "button" at bounding box center [282, 146] width 7 height 7
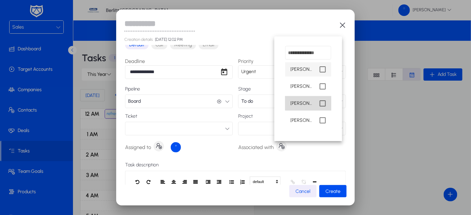
click at [325, 101] on mat-pseudo-checkbox at bounding box center [323, 104] width 6 height 6
click at [324, 158] on div at bounding box center [235, 107] width 471 height 215
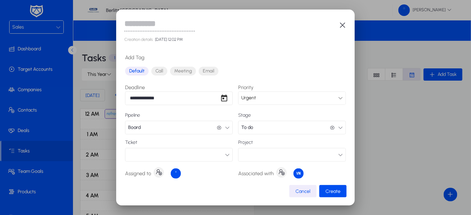
click at [151, 25] on input "text" at bounding box center [159, 25] width 71 height 14
type input "******"
click at [176, 68] on span "Meeting" at bounding box center [183, 71] width 26 height 9
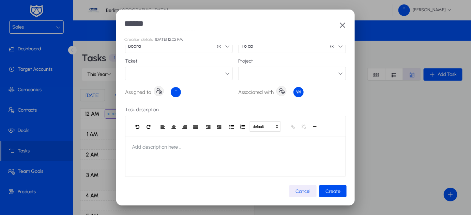
scroll to position [84, 0]
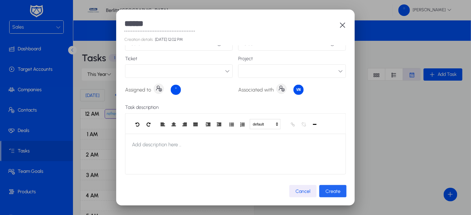
click at [328, 191] on span "Create" at bounding box center [333, 192] width 15 height 6
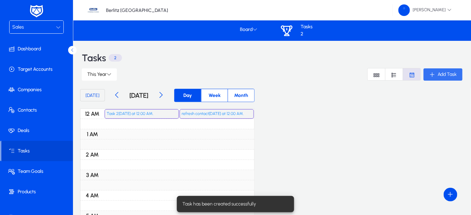
click at [433, 75] on icon "button" at bounding box center [432, 75] width 6 height 6
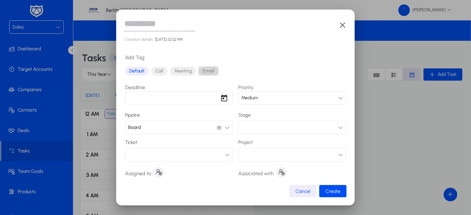
click at [208, 71] on span "Email" at bounding box center [209, 71] width 20 height 9
click at [133, 25] on input "text" at bounding box center [159, 25] width 71 height 14
type input "******"
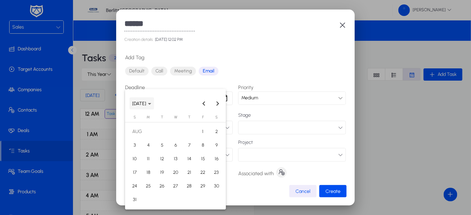
click at [143, 100] on div "****** Creation details: [DATE] 12:02 PM Add Tag Default Call Meeting Email Dea…" at bounding box center [235, 107] width 471 height 215
click at [202, 162] on span "15" at bounding box center [203, 159] width 12 height 12
type input "**********"
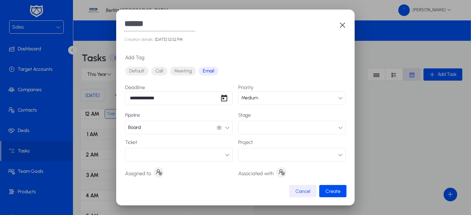
click at [266, 97] on div "Medium" at bounding box center [289, 98] width 97 height 9
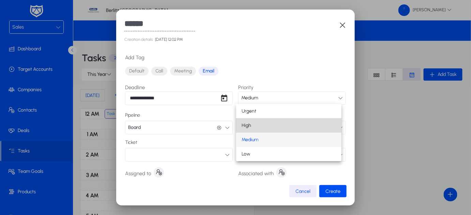
click at [244, 129] on span "High" at bounding box center [247, 126] width 10 height 8
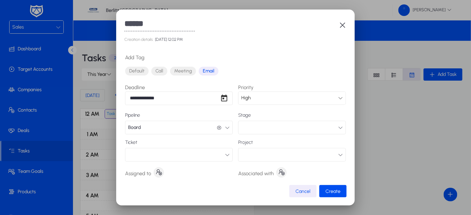
click at [243, 129] on button "button" at bounding box center [292, 128] width 108 height 14
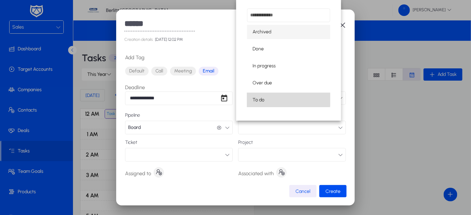
click at [255, 96] on span "To do" at bounding box center [259, 100] width 12 height 8
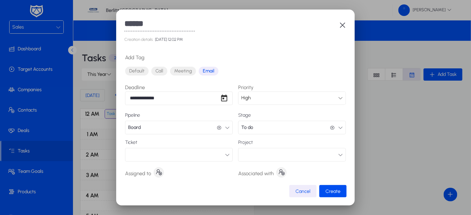
click at [254, 158] on button "button" at bounding box center [292, 155] width 108 height 14
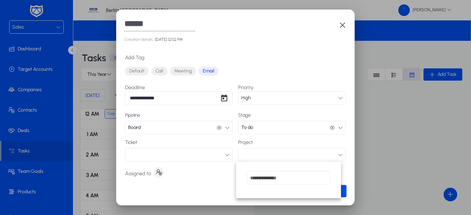
click at [209, 177] on div at bounding box center [235, 107] width 471 height 215
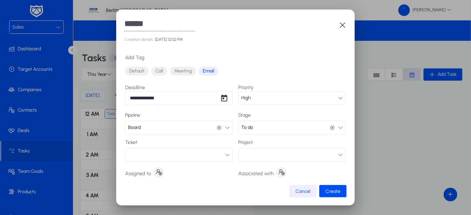
click at [157, 171] on icon "button" at bounding box center [159, 172] width 7 height 7
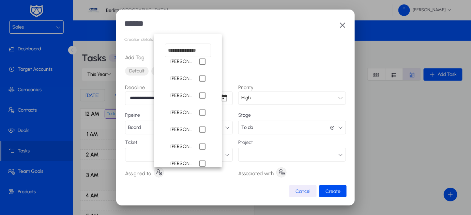
scroll to position [152, 0]
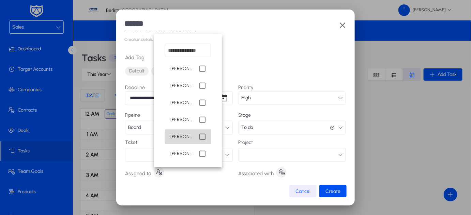
click at [199, 137] on mat-pseudo-checkbox at bounding box center [202, 137] width 6 height 6
click at [280, 171] on div at bounding box center [235, 107] width 471 height 215
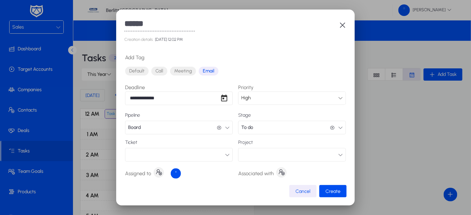
click at [280, 171] on icon "button" at bounding box center [282, 172] width 7 height 7
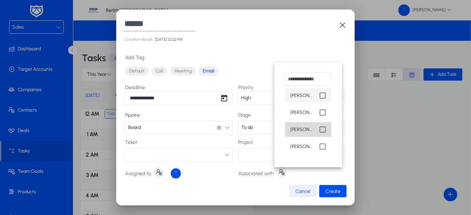
click at [323, 131] on mat-pseudo-checkbox at bounding box center [323, 130] width 6 height 6
click at [230, 169] on div at bounding box center [235, 107] width 471 height 215
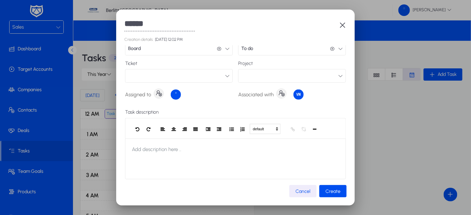
scroll to position [82, 0]
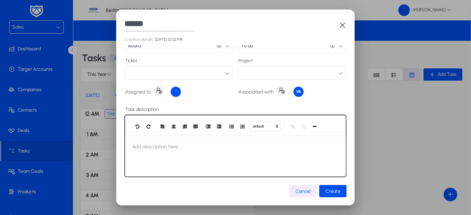
click at [208, 153] on div at bounding box center [235, 156] width 221 height 41
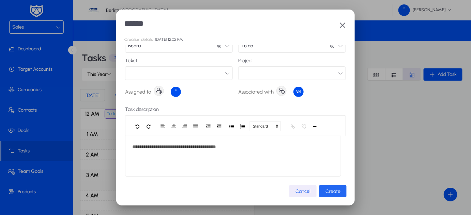
click at [334, 194] on span "Create" at bounding box center [333, 192] width 15 height 6
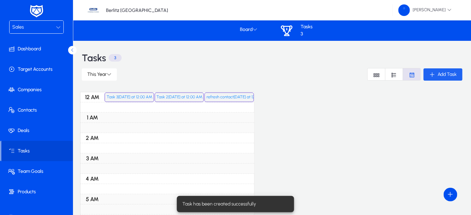
scroll to position [0, 0]
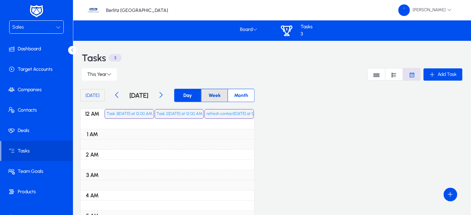
click at [225, 96] on span "Week" at bounding box center [215, 95] width 20 height 13
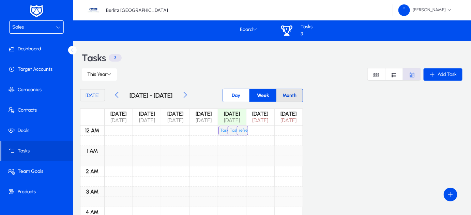
click at [301, 95] on span "Month" at bounding box center [290, 95] width 22 height 13
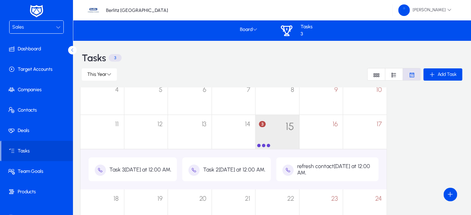
scroll to position [90, 0]
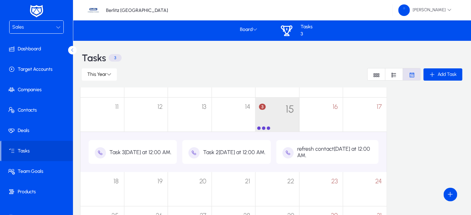
click at [294, 153] on icon at bounding box center [288, 153] width 11 height 11
click at [198, 152] on icon at bounding box center [194, 153] width 11 height 11
click at [101, 152] on icon at bounding box center [100, 153] width 11 height 11
click at [130, 152] on div "Task 3 [DATE] at 12:00 AM." at bounding box center [140, 152] width 62 height 6
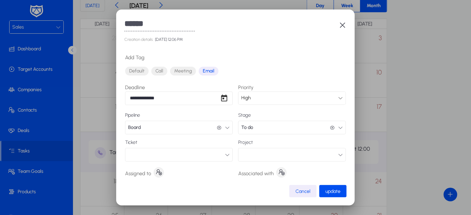
scroll to position [84, 0]
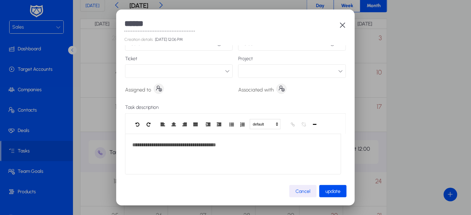
click at [342, 27] on icon "button" at bounding box center [343, 25] width 8 height 8
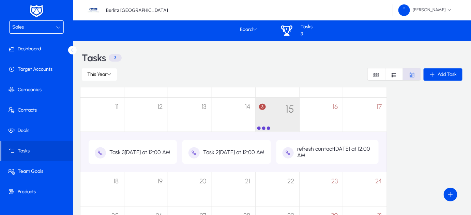
click at [228, 160] on div "Task 2 [DATE] at 12:00 AM." at bounding box center [226, 152] width 89 height 24
click at [319, 158] on div "refresh contact [DATE] at 12:00 AM." at bounding box center [335, 152] width 76 height 13
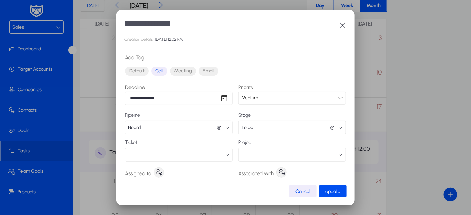
click at [343, 26] on icon "button" at bounding box center [343, 25] width 8 height 8
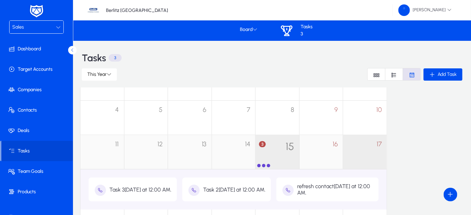
scroll to position [53, 0]
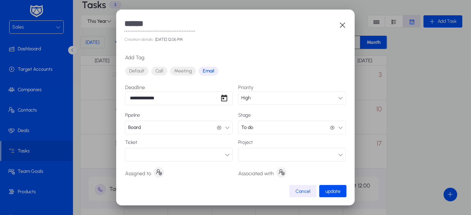
click at [341, 25] on icon "button" at bounding box center [343, 25] width 8 height 8
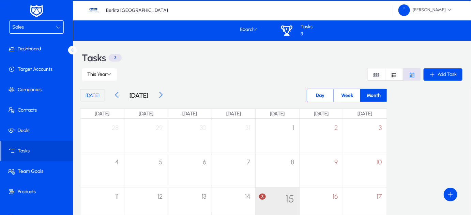
scroll to position [53, 0]
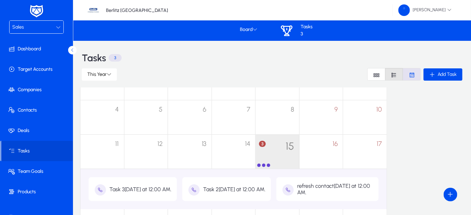
click at [393, 76] on icon "Font Style" at bounding box center [394, 75] width 6 height 6
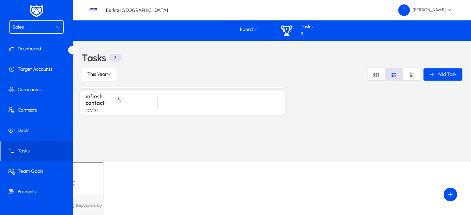
scroll to position [0, 0]
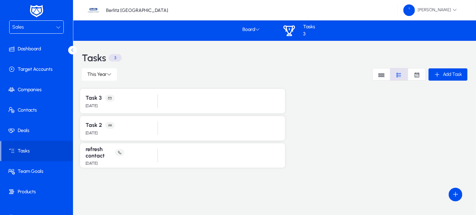
click at [109, 103] on div "[DATE]" at bounding box center [105, 106] width 39 height 6
click at [107, 101] on span at bounding box center [110, 98] width 10 height 7
drag, startPoint x: 108, startPoint y: 99, endPoint x: 182, endPoint y: 100, distance: 74.3
click at [182, 100] on div "Task 3 Aug 15, 2025" at bounding box center [182, 101] width 205 height 25
click at [182, 100] on div at bounding box center [176, 101] width 29 height 14
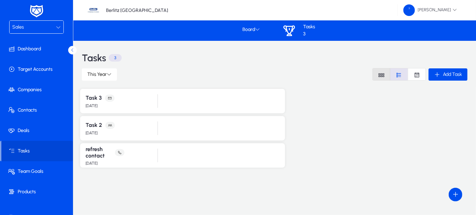
click at [381, 79] on span "Font Style" at bounding box center [381, 75] width 17 height 12
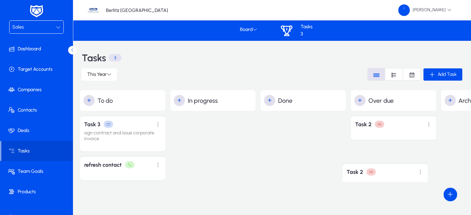
drag, startPoint x: 127, startPoint y: 171, endPoint x: 390, endPoint y: 173, distance: 262.5
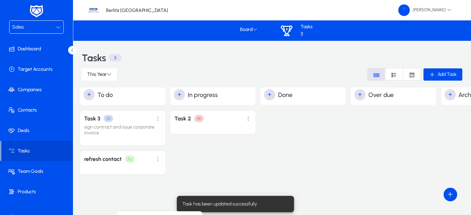
scroll to position [11, 0]
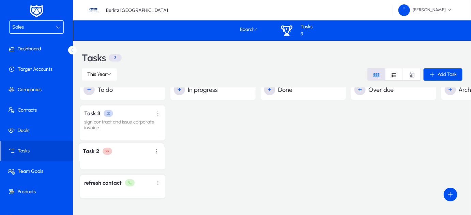
drag, startPoint x: 392, startPoint y: 127, endPoint x: 120, endPoint y: 149, distance: 273.3
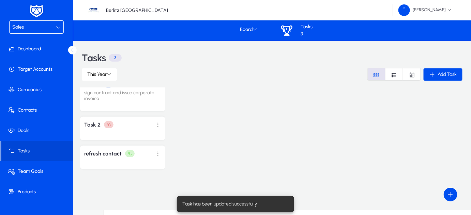
scroll to position [0, 0]
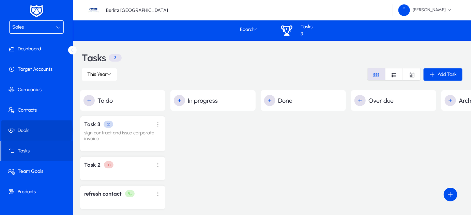
click at [26, 130] on span "Deals" at bounding box center [37, 131] width 73 height 7
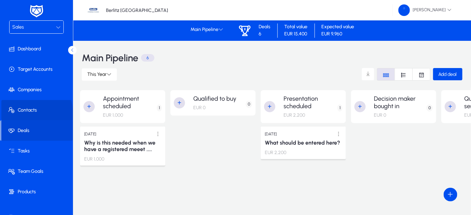
click at [28, 114] on span at bounding box center [37, 110] width 73 height 16
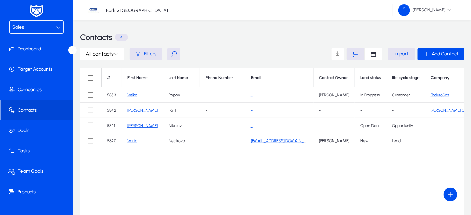
click at [134, 143] on link "Vania" at bounding box center [133, 141] width 10 height 5
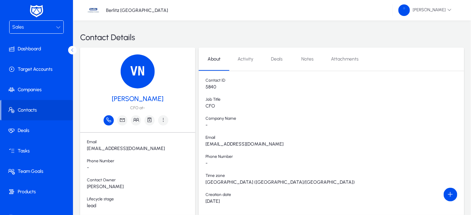
click at [109, 122] on icon "button" at bounding box center [109, 120] width 6 height 6
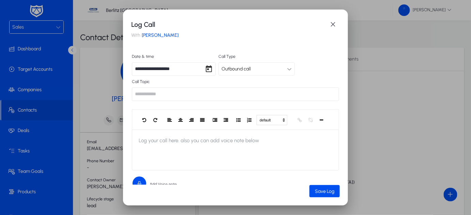
scroll to position [5, 0]
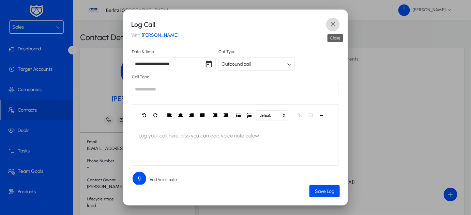
click at [330, 25] on span "button" at bounding box center [333, 25] width 14 height 14
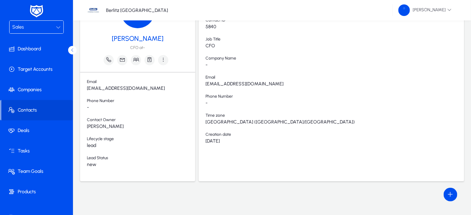
scroll to position [0, 0]
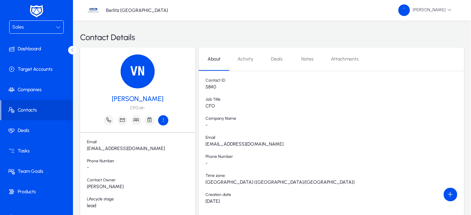
click at [165, 122] on icon "button" at bounding box center [163, 120] width 6 height 6
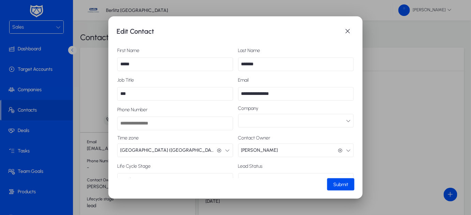
click at [158, 124] on input "Phone Number" at bounding box center [175, 124] width 116 height 14
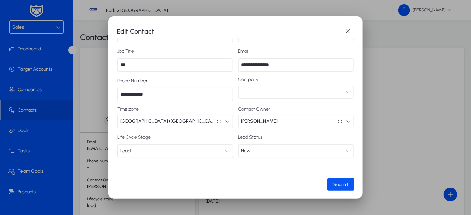
type input "**********"
click at [340, 182] on span "Submit" at bounding box center [340, 185] width 15 height 6
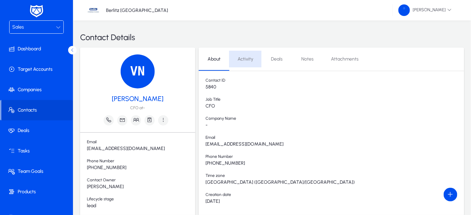
click at [239, 63] on span "Activity" at bounding box center [246, 59] width 16 height 16
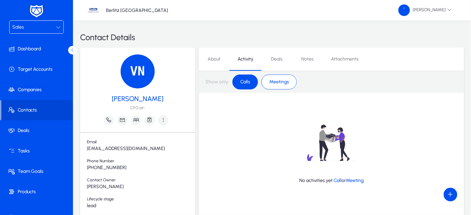
click at [250, 83] on span "Calls" at bounding box center [245, 82] width 18 height 12
click at [278, 81] on span "Meetings" at bounding box center [279, 82] width 28 height 12
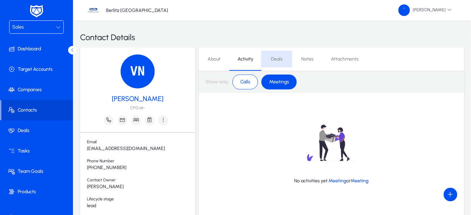
click at [279, 58] on span "Deals" at bounding box center [277, 59] width 12 height 5
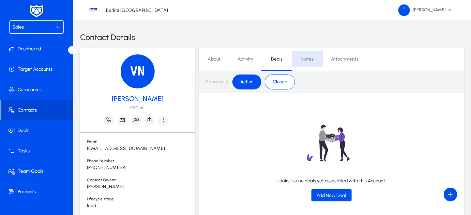
click at [311, 65] on span "Notes" at bounding box center [307, 59] width 12 height 16
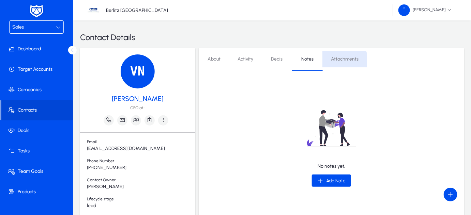
click at [343, 63] on span "Attachments" at bounding box center [345, 59] width 28 height 16
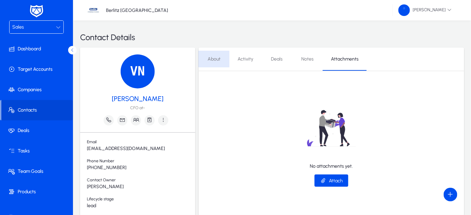
click at [216, 58] on span "About" at bounding box center [214, 59] width 13 height 5
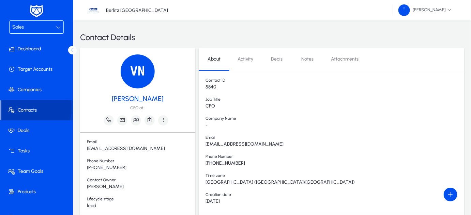
click at [28, 109] on span "Contacts" at bounding box center [37, 110] width 72 height 7
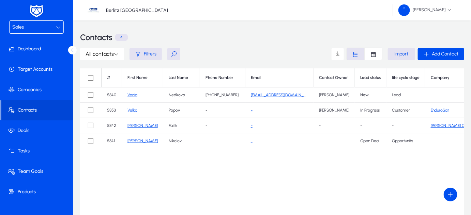
click at [373, 54] on div at bounding box center [235, 107] width 471 height 215
click at [373, 54] on icon "Font Style" at bounding box center [373, 54] width 6 height 6
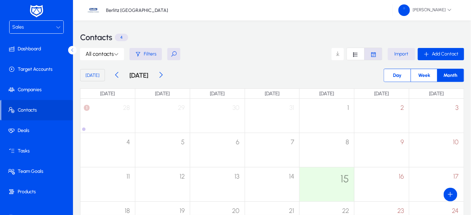
click at [397, 56] on span "Import" at bounding box center [402, 54] width 14 height 6
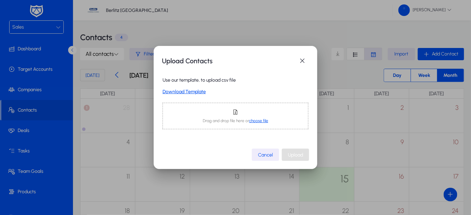
click at [196, 91] on link "Download Template" at bounding box center [236, 92] width 146 height 6
click at [307, 60] on span "button" at bounding box center [303, 61] width 14 height 14
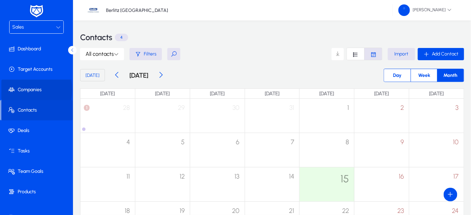
click at [28, 90] on span "Companies" at bounding box center [37, 90] width 73 height 7
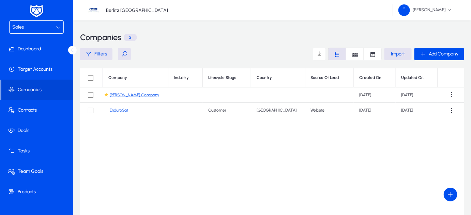
click at [118, 111] on link "EnduroSat" at bounding box center [119, 110] width 18 height 5
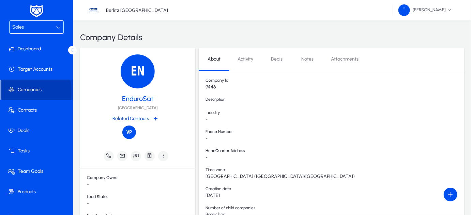
click at [27, 91] on span "Companies" at bounding box center [37, 90] width 72 height 7
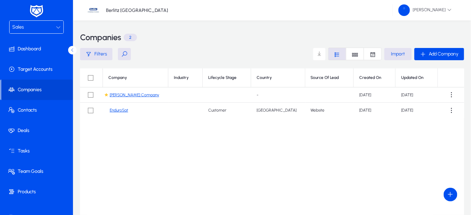
click at [128, 93] on link "[PERSON_NAME] Company" at bounding box center [134, 95] width 49 height 5
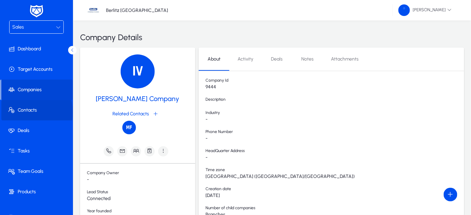
click at [25, 113] on span "Contacts" at bounding box center [37, 110] width 73 height 7
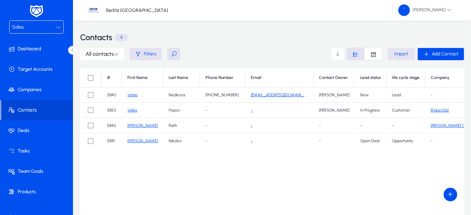
click at [402, 53] on span "Import" at bounding box center [402, 54] width 14 height 6
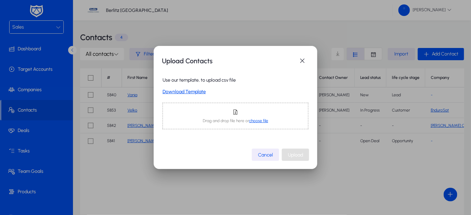
click at [258, 121] on span "choose file" at bounding box center [258, 121] width 19 height 5
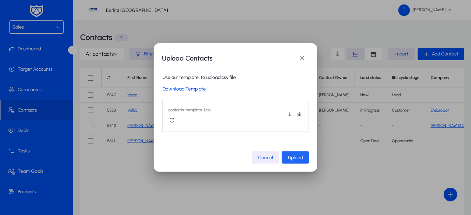
click at [291, 158] on span "Upload" at bounding box center [295, 158] width 15 height 6
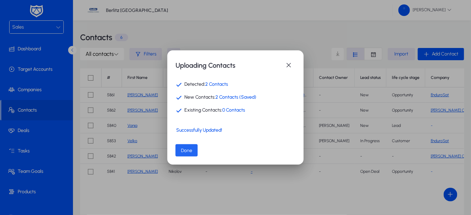
click at [180, 149] on span "button" at bounding box center [187, 151] width 22 height 16
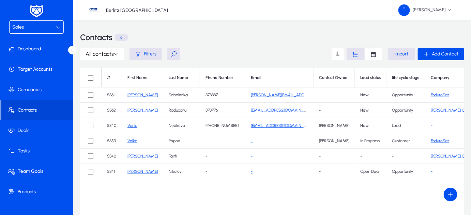
click at [437, 109] on span "Edit" at bounding box center [439, 112] width 27 height 6
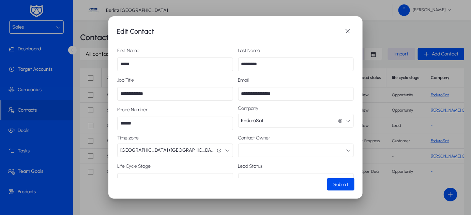
scroll to position [29, 0]
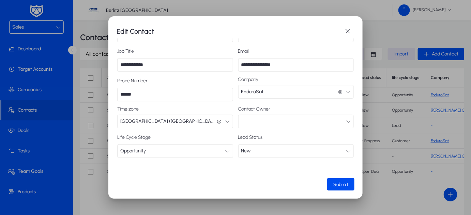
click at [282, 123] on button "button" at bounding box center [296, 122] width 116 height 14
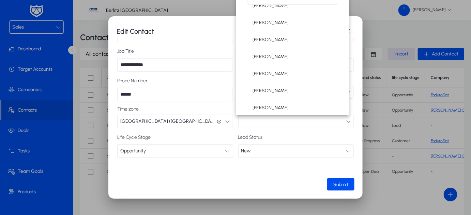
scroll to position [159, 0]
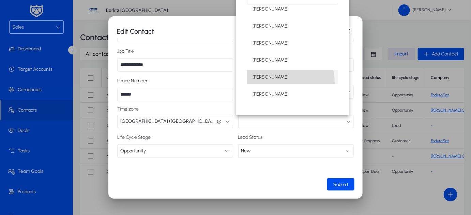
click at [268, 83] on mat-option "[PERSON_NAME]" at bounding box center [292, 77] width 91 height 14
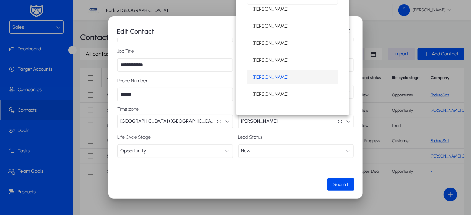
scroll to position [0, 0]
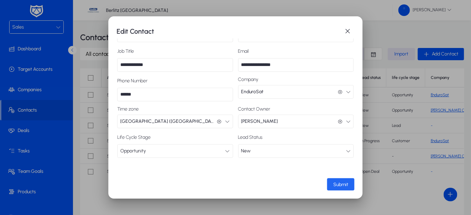
click at [335, 184] on span "Submit" at bounding box center [340, 185] width 15 height 6
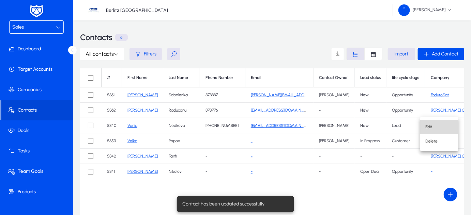
click at [430, 126] on span "Edit" at bounding box center [439, 127] width 27 height 6
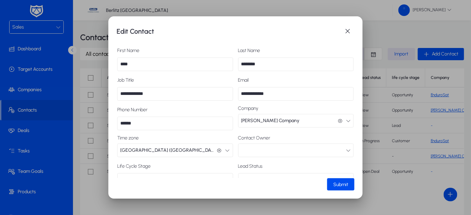
scroll to position [29, 0]
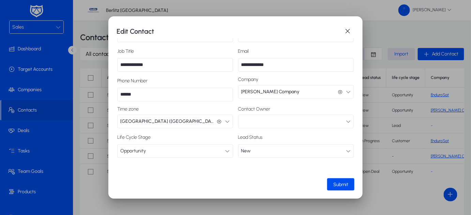
click at [270, 114] on div "Contact Owner" at bounding box center [296, 118] width 116 height 22
click at [265, 117] on button "button" at bounding box center [296, 122] width 116 height 14
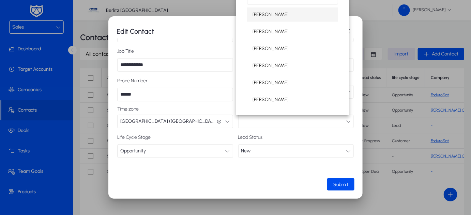
scroll to position [154, 0]
click at [270, 83] on span "[PERSON_NAME]" at bounding box center [271, 82] width 36 height 8
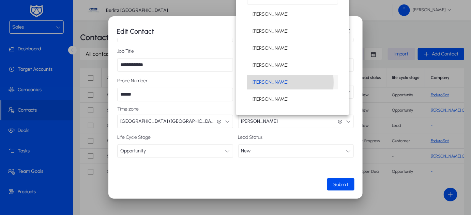
scroll to position [0, 0]
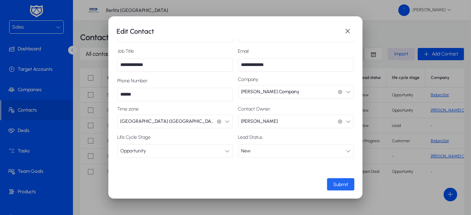
click at [336, 187] on span "Submit" at bounding box center [340, 185] width 15 height 6
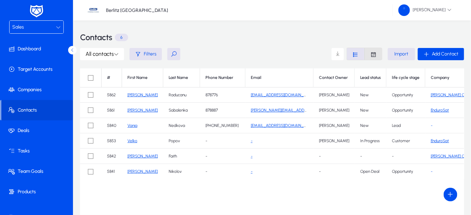
click at [375, 58] on span "Font Style" at bounding box center [373, 54] width 17 height 12
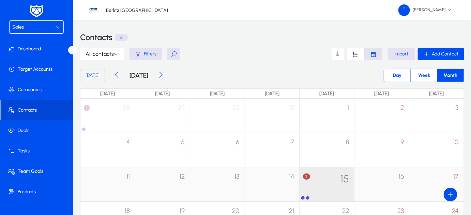
click at [304, 181] on div "2 15" at bounding box center [327, 181] width 55 height 27
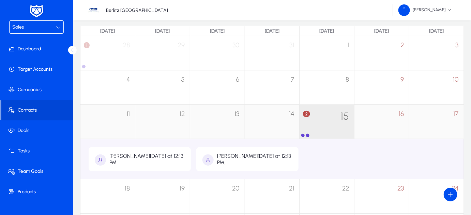
scroll to position [63, 0]
click at [46, 111] on span "Contacts" at bounding box center [37, 110] width 72 height 7
click at [32, 29] on div "Sales" at bounding box center [34, 27] width 44 height 9
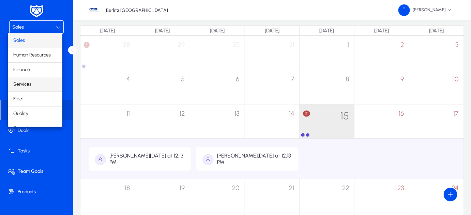
scroll to position [22, 0]
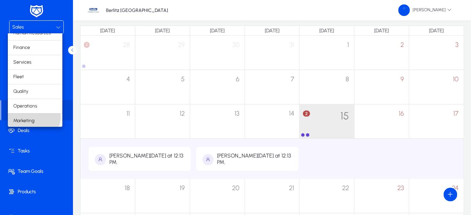
click at [33, 117] on span "Marketing" at bounding box center [23, 121] width 21 height 8
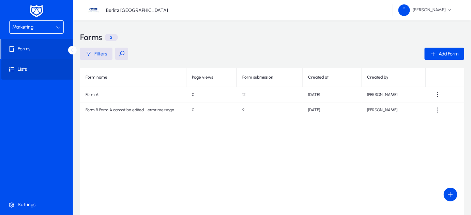
click at [24, 73] on span at bounding box center [37, 69] width 73 height 16
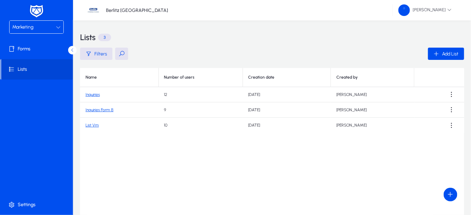
click at [91, 124] on link "List Vm" at bounding box center [92, 125] width 13 height 5
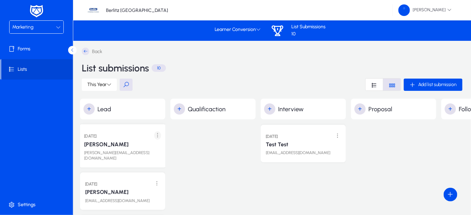
click at [154, 136] on span at bounding box center [158, 136] width 14 height 14
click at [220, 173] on div at bounding box center [235, 107] width 471 height 215
click at [259, 30] on icon at bounding box center [258, 29] width 5 height 5
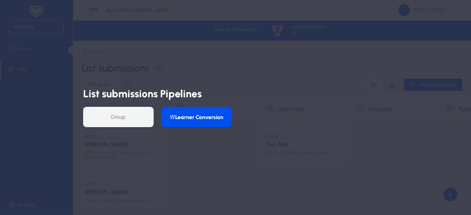
click at [239, 59] on div at bounding box center [235, 107] width 471 height 215
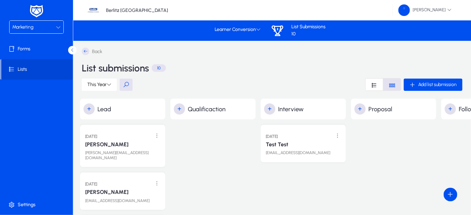
click at [48, 25] on div "Marketing" at bounding box center [34, 27] width 44 height 9
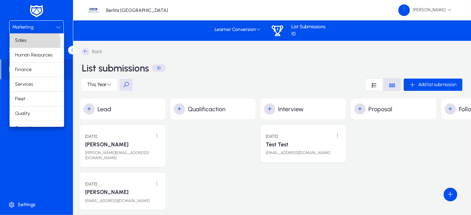
click at [24, 42] on span "Sales" at bounding box center [21, 40] width 12 height 8
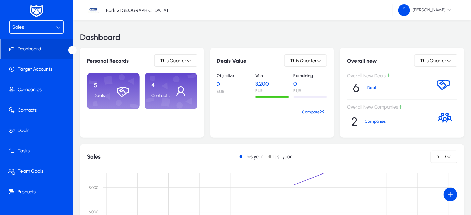
click at [94, 86] on p "5" at bounding box center [103, 86] width 19 height 8
click at [186, 58] on span "This Quarter" at bounding box center [173, 61] width 27 height 6
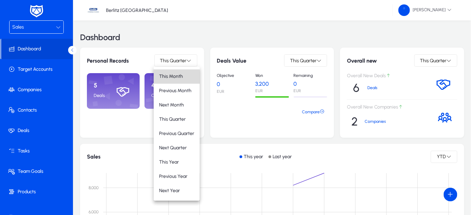
click at [175, 80] on button "This Month" at bounding box center [177, 77] width 46 height 14
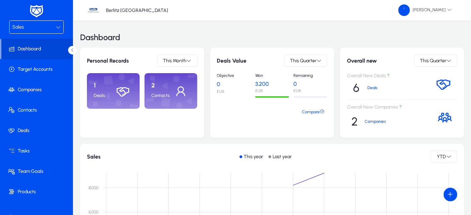
click at [155, 92] on div "2 Contacts" at bounding box center [171, 91] width 53 height 36
click at [317, 61] on icon at bounding box center [319, 60] width 5 height 5
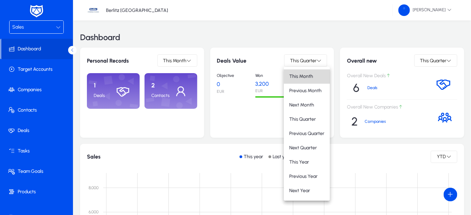
click at [305, 79] on span "This Month" at bounding box center [301, 77] width 24 height 6
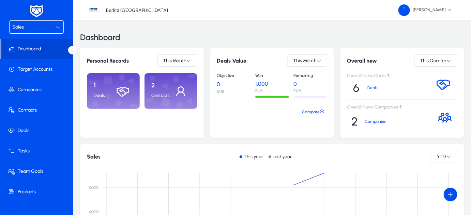
click at [54, 28] on div "Sales" at bounding box center [34, 27] width 44 height 9
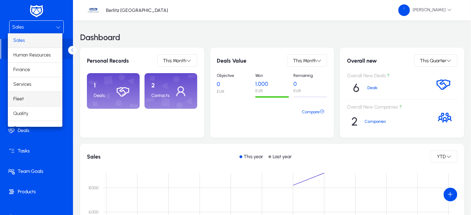
scroll to position [22, 0]
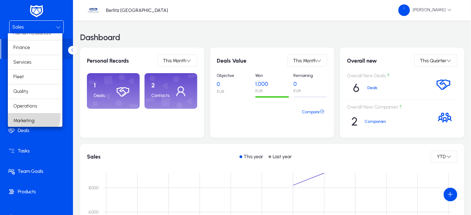
click at [33, 117] on span "Marketing" at bounding box center [23, 121] width 21 height 8
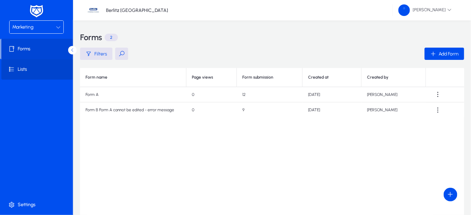
click at [16, 65] on span at bounding box center [37, 69] width 73 height 16
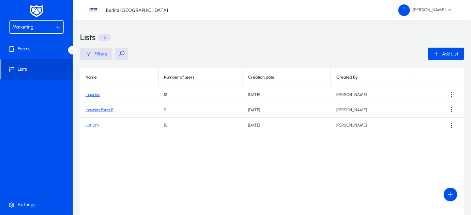
click at [55, 25] on div "Marketing" at bounding box center [34, 27] width 44 height 9
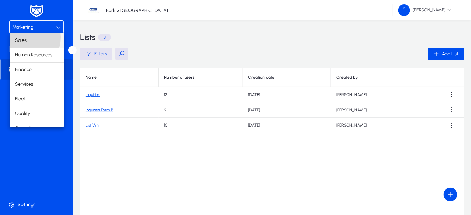
click at [19, 37] on span "Sales" at bounding box center [21, 40] width 12 height 8
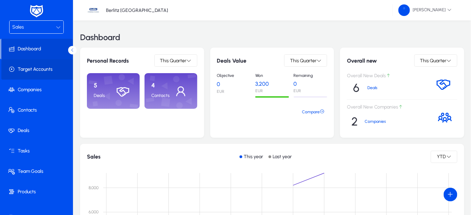
click at [41, 72] on span "Target Accounts" at bounding box center [37, 69] width 73 height 7
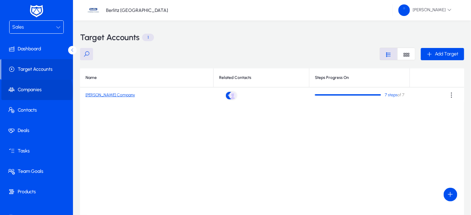
click at [30, 91] on span "Companies" at bounding box center [37, 90] width 73 height 7
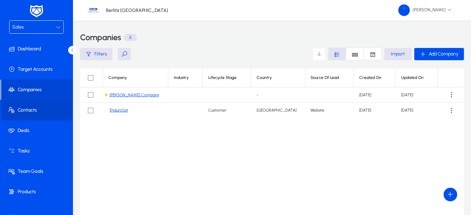
click at [26, 108] on span "Contacts" at bounding box center [37, 110] width 73 height 7
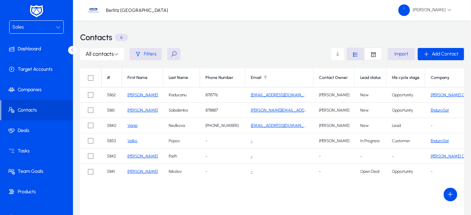
click at [251, 78] on div "Email" at bounding box center [256, 77] width 11 height 5
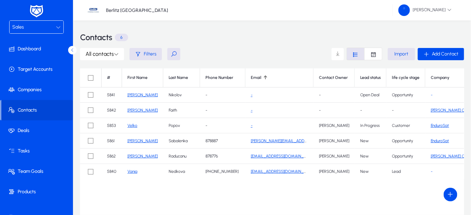
click at [314, 78] on th "Contact Owner" at bounding box center [334, 78] width 41 height 19
click at [321, 79] on th "Contact Owner" at bounding box center [334, 78] width 41 height 19
click at [314, 78] on th "Contact Owner" at bounding box center [334, 78] width 41 height 19
click at [355, 78] on th "Lead status" at bounding box center [371, 78] width 32 height 19
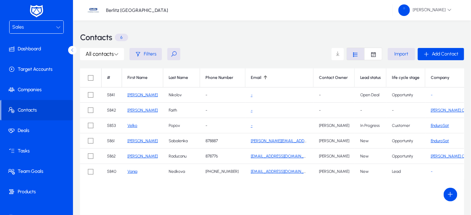
click at [355, 78] on th "Lead status" at bounding box center [371, 78] width 32 height 19
click at [387, 79] on th "life cycle stage" at bounding box center [406, 78] width 39 height 19
click at [425, 79] on th "Company" at bounding box center [455, 78] width 60 height 19
click at [154, 53] on span "Filters" at bounding box center [150, 54] width 13 height 6
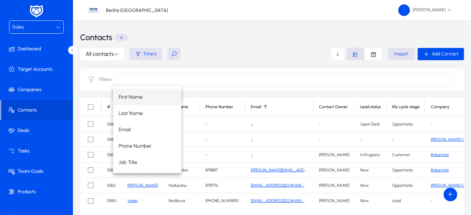
click at [125, 83] on input at bounding box center [284, 80] width 341 height 14
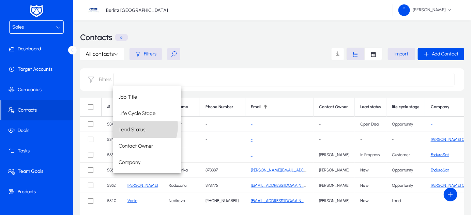
click at [134, 127] on span "Lead Status" at bounding box center [132, 130] width 27 height 8
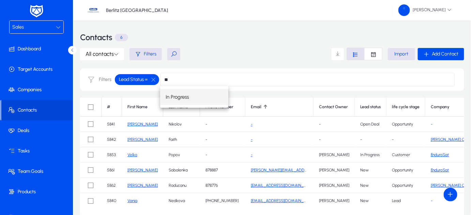
type input "**"
click at [189, 97] on span "In Progress" at bounding box center [177, 97] width 23 height 8
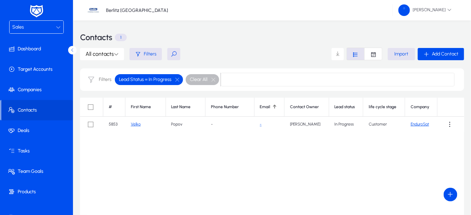
click at [338, 53] on span at bounding box center [338, 54] width 14 height 14
click at [223, 161] on div "# First Name Last Name Phone Number Email Contact Owner Lead status life cycle …" at bounding box center [272, 183] width 384 height 170
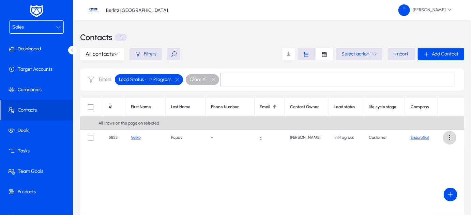
click at [448, 135] on span at bounding box center [450, 138] width 14 height 14
click at [288, 53] on div at bounding box center [235, 107] width 471 height 215
click at [288, 53] on span at bounding box center [289, 54] width 14 height 14
click at [210, 81] on button "button" at bounding box center [214, 80] width 12 height 6
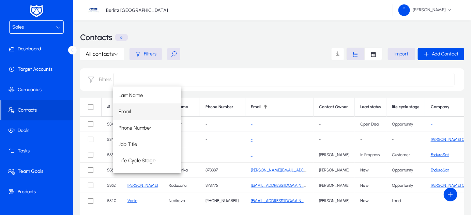
scroll to position [22, 0]
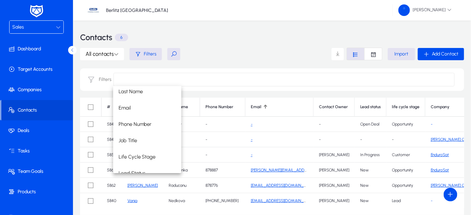
click at [174, 56] on button at bounding box center [173, 54] width 13 height 12
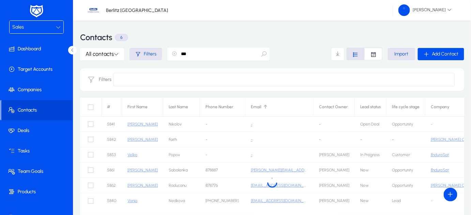
type input "***"
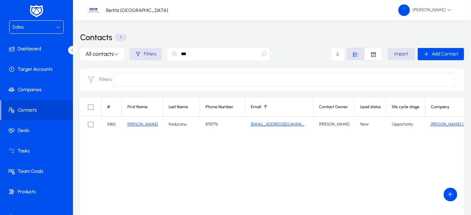
click at [134, 123] on link "Emma" at bounding box center [143, 124] width 30 height 5
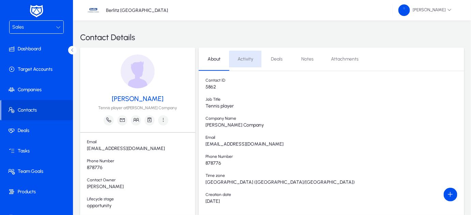
click at [246, 63] on span "Activity" at bounding box center [246, 59] width 16 height 16
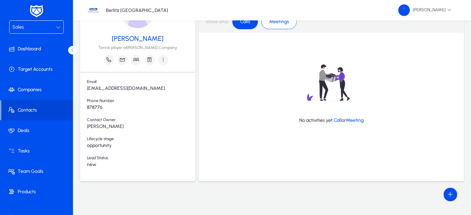
scroll to position [14, 0]
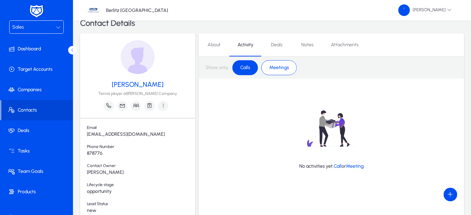
click at [338, 168] on span "Call" at bounding box center [338, 167] width 8 height 6
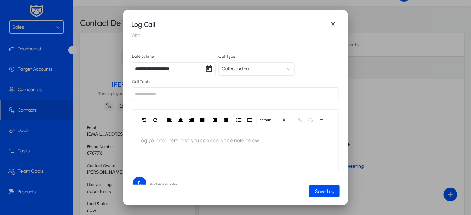
scroll to position [0, 0]
click at [214, 92] on input "text" at bounding box center [235, 95] width 207 height 14
type input "*"
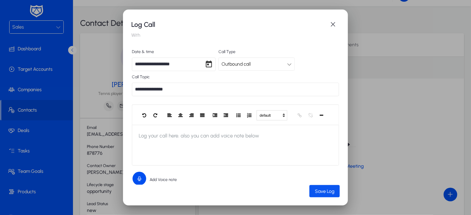
type input "**********"
click at [329, 195] on span "submit" at bounding box center [325, 191] width 30 height 16
click at [324, 192] on span "Save Log" at bounding box center [324, 192] width 19 height 6
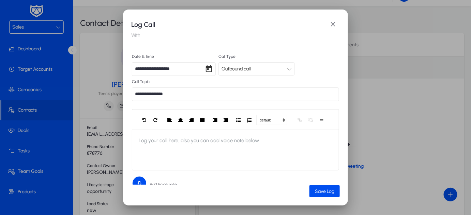
scroll to position [11, 0]
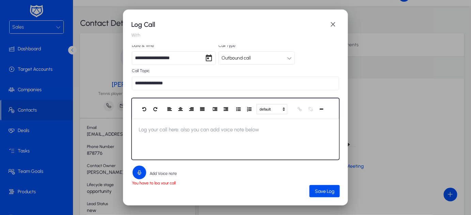
click at [183, 133] on span "Log your call here. also you can add voice note below" at bounding box center [199, 130] width 134 height 22
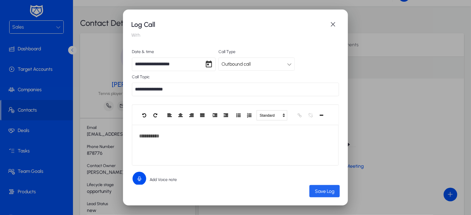
click at [323, 195] on span "submit" at bounding box center [325, 191] width 30 height 16
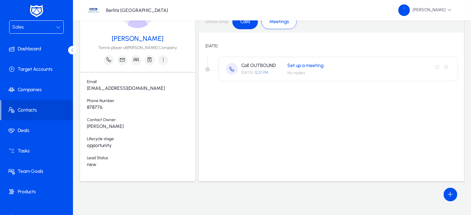
scroll to position [0, 0]
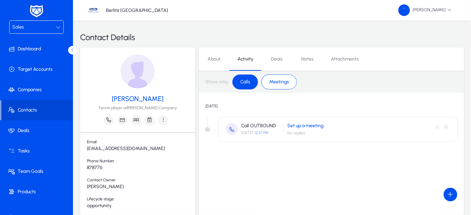
click at [286, 88] on mat-button-toggle "Meetings" at bounding box center [278, 82] width 35 height 15
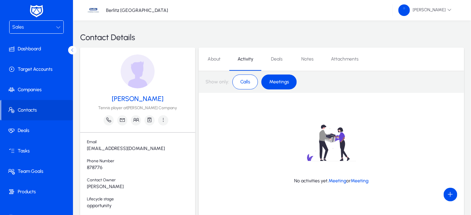
click at [360, 180] on span "Meeting" at bounding box center [360, 181] width 18 height 6
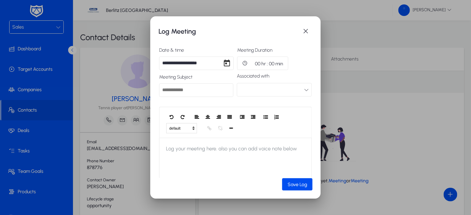
click at [298, 91] on button "button" at bounding box center [274, 90] width 75 height 14
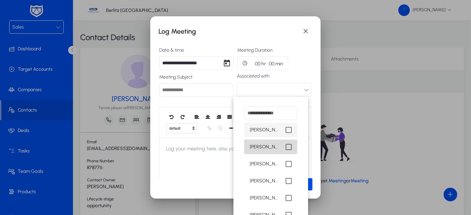
click at [286, 148] on mat-pseudo-checkbox at bounding box center [289, 147] width 6 height 6
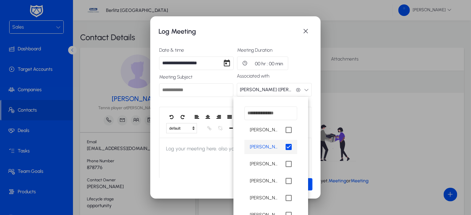
click at [199, 151] on div at bounding box center [235, 107] width 471 height 215
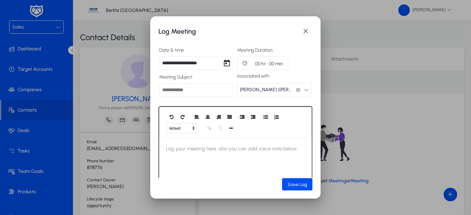
click at [199, 151] on span "Log your meeting here. also you can add voice note below" at bounding box center [231, 149] width 145 height 22
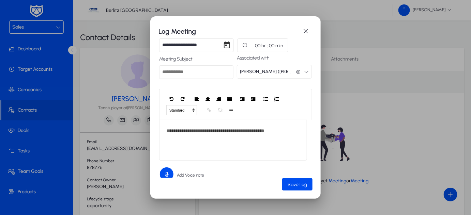
click at [257, 44] on button "00 hr : 00 min" at bounding box center [262, 46] width 51 height 14
click at [264, 78] on button "OK" at bounding box center [263, 81] width 14 height 10
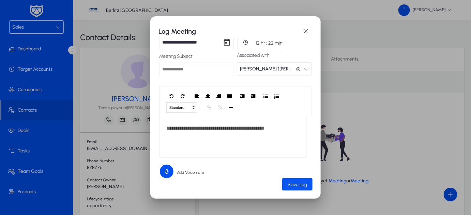
click at [290, 185] on span "Save Log" at bounding box center [297, 185] width 19 height 6
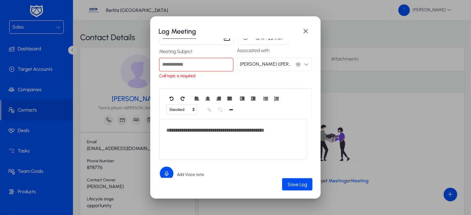
click at [177, 64] on input "text" at bounding box center [196, 65] width 74 height 14
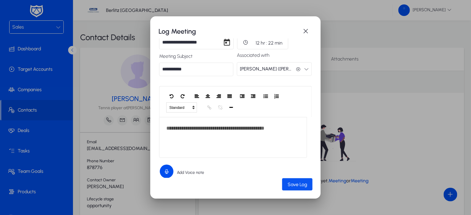
type input "**********"
click at [301, 186] on span "Save Log" at bounding box center [297, 185] width 19 height 6
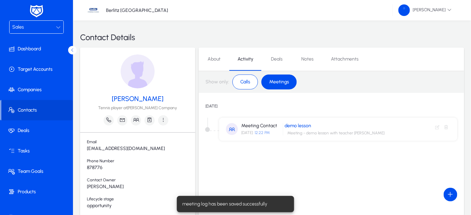
click at [243, 83] on span "Calls" at bounding box center [245, 82] width 18 height 12
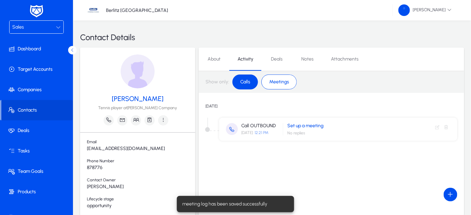
click at [288, 80] on span "Meetings" at bounding box center [279, 82] width 28 height 12
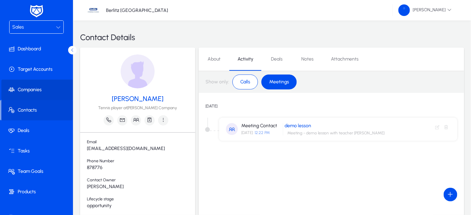
click at [42, 93] on span at bounding box center [37, 90] width 73 height 16
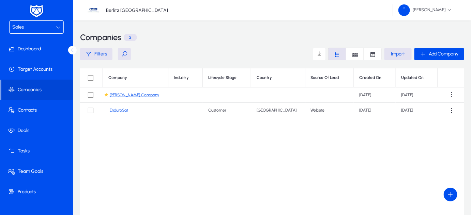
click at [128, 95] on link "[PERSON_NAME] Company" at bounding box center [134, 95] width 49 height 5
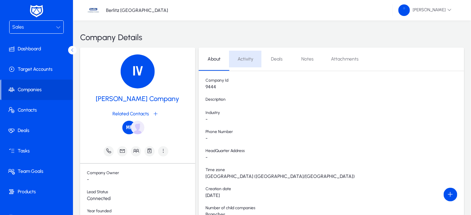
click at [244, 62] on span "Activity" at bounding box center [246, 59] width 16 height 16
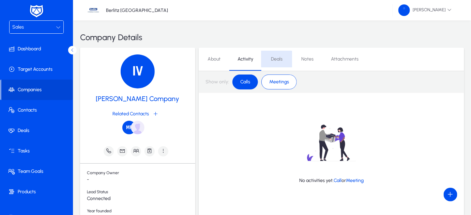
click at [276, 66] on span "Deals" at bounding box center [277, 59] width 12 height 16
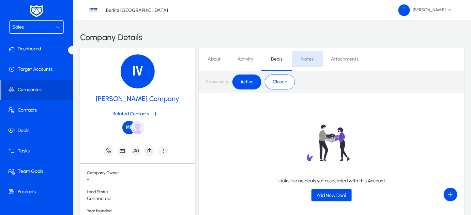
click at [302, 63] on span "Notes" at bounding box center [307, 59] width 12 height 16
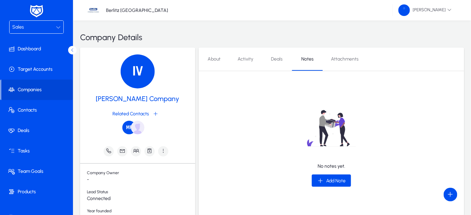
scroll to position [50, 0]
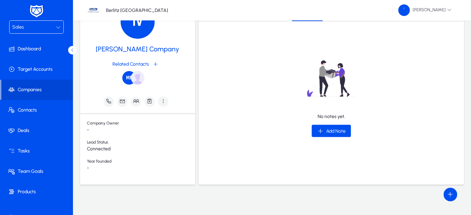
click at [91, 166] on span "-" at bounding box center [141, 169] width 108 height 6
click at [91, 131] on span "-" at bounding box center [141, 131] width 108 height 6
click at [106, 99] on icon "button" at bounding box center [109, 101] width 6 height 6
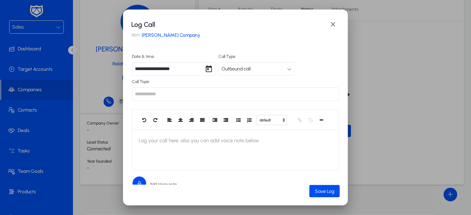
scroll to position [0, 0]
click at [335, 21] on span "button" at bounding box center [333, 25] width 14 height 14
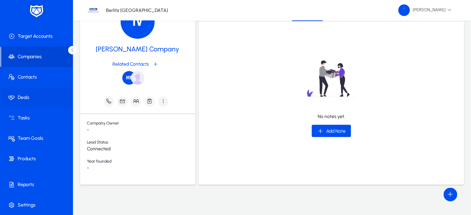
scroll to position [33, 0]
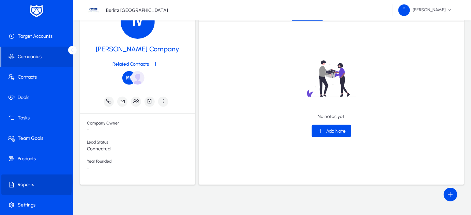
click at [21, 182] on span "Reports" at bounding box center [37, 185] width 73 height 7
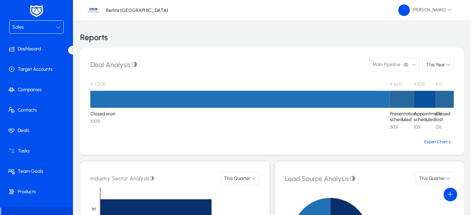
click at [409, 67] on button "button" at bounding box center [406, 65] width 9 height 6
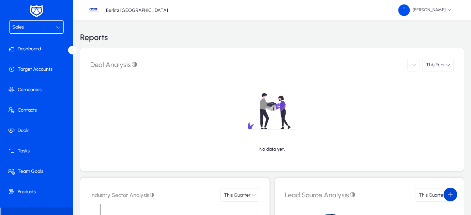
click at [452, 192] on span at bounding box center [451, 195] width 14 height 14
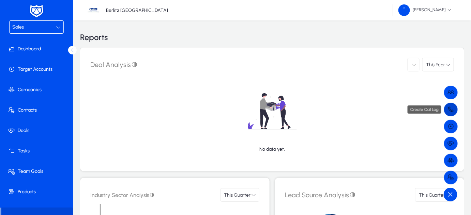
click at [453, 110] on span at bounding box center [451, 110] width 14 height 14
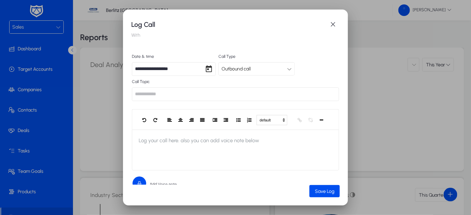
click at [136, 36] on span "With" at bounding box center [136, 35] width 11 height 6
click at [139, 25] on h1 "Log Call" at bounding box center [228, 24] width 195 height 11
click at [135, 32] on span "With" at bounding box center [136, 35] width 11 height 6
click at [336, 21] on span "button" at bounding box center [333, 25] width 14 height 14
